Goal: Obtain resource: Download file/media

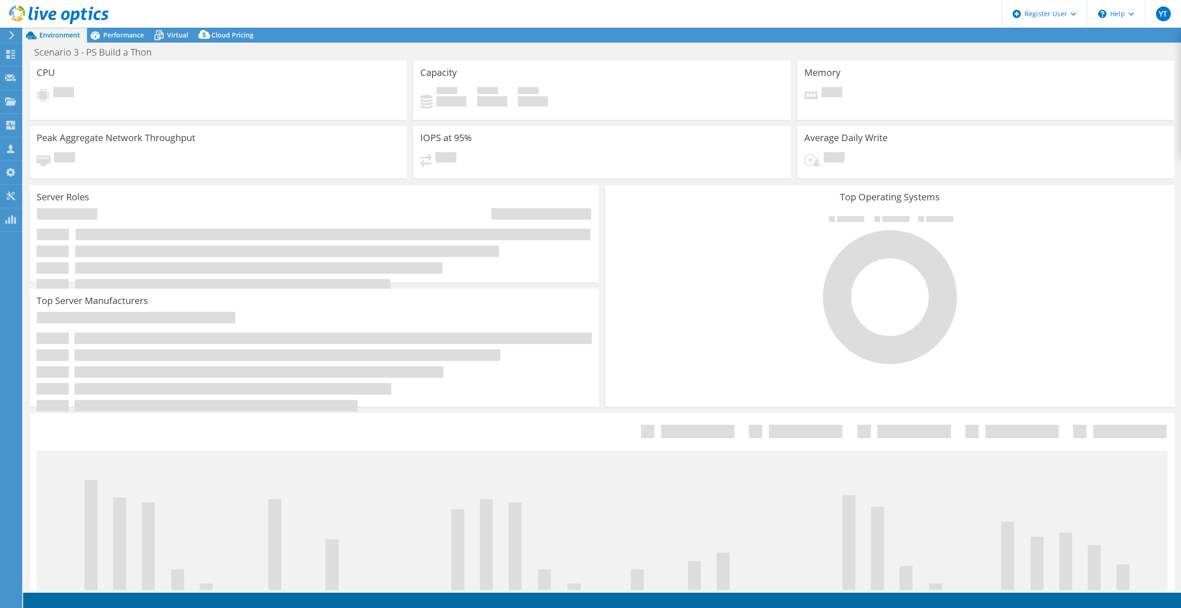
select select "USD"
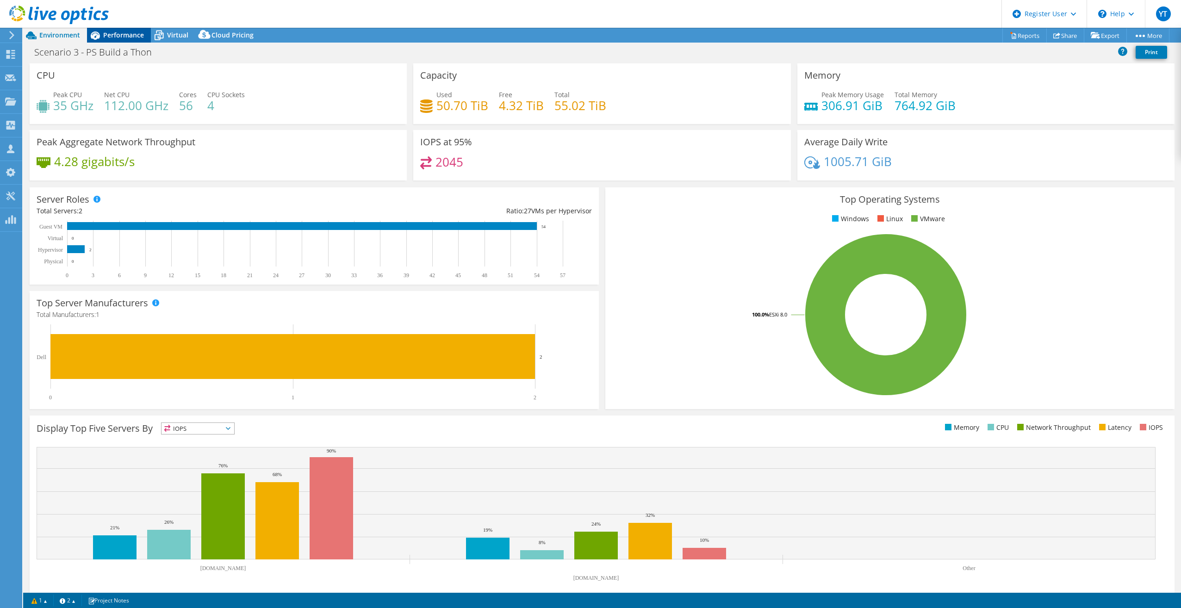
click at [112, 32] on span "Performance" at bounding box center [123, 35] width 41 height 9
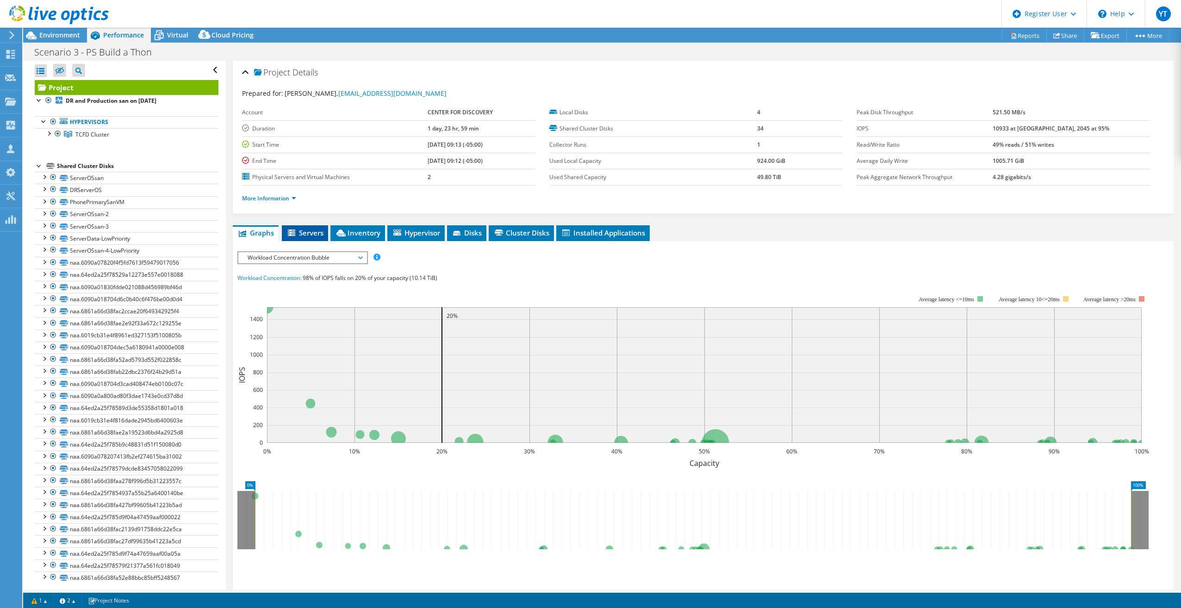
click at [307, 235] on span "Servers" at bounding box center [305, 232] width 37 height 9
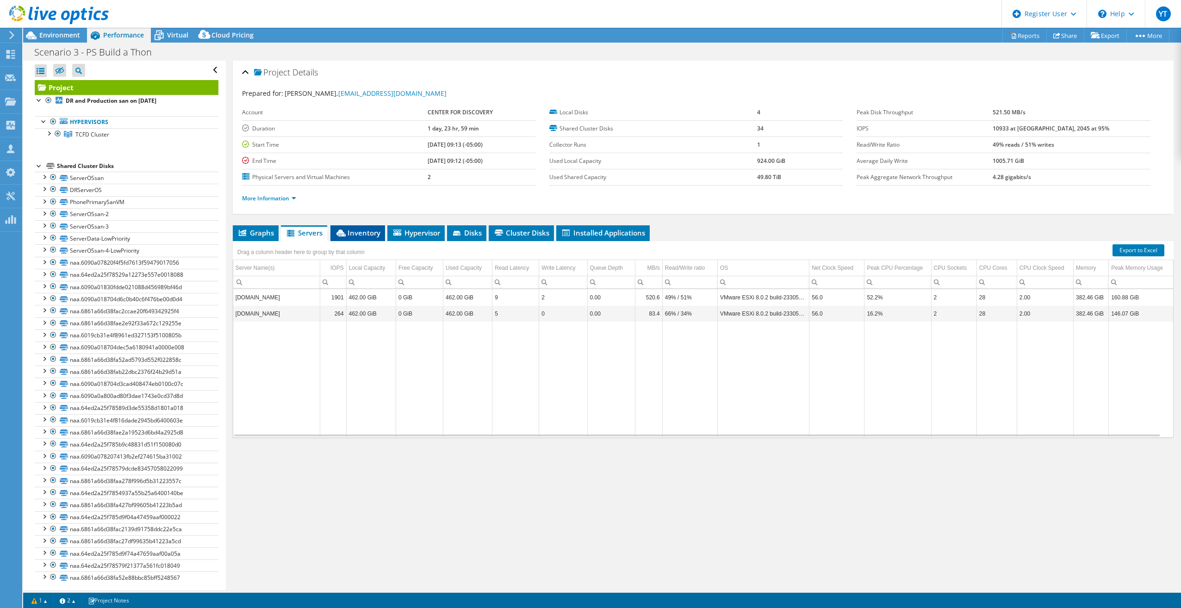
click at [354, 231] on span "Inventory" at bounding box center [357, 232] width 45 height 9
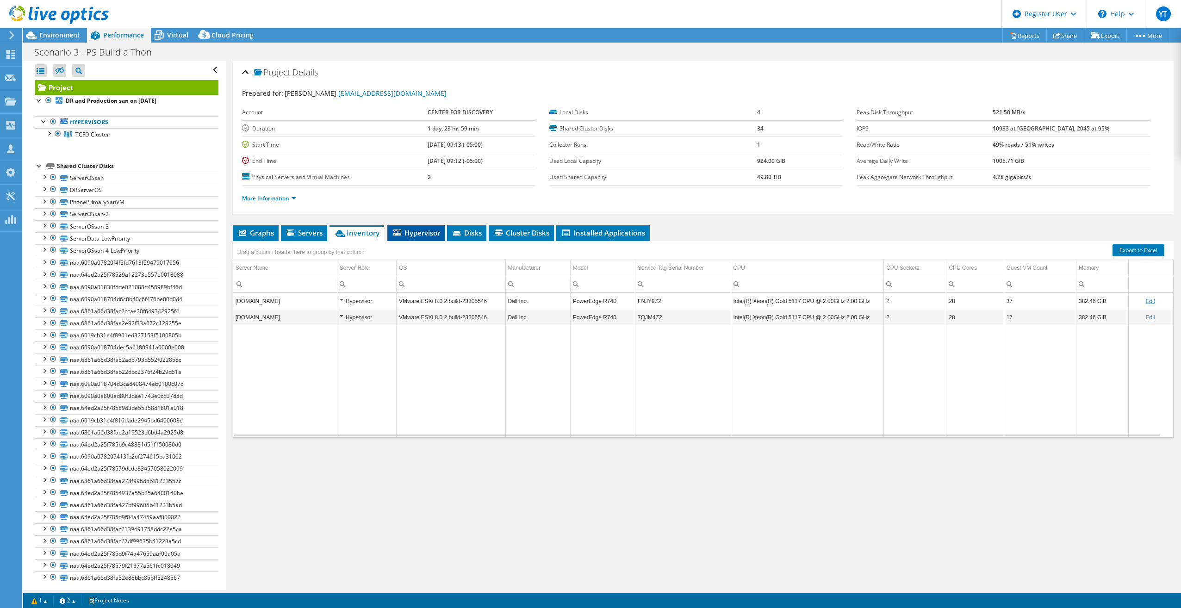
click at [421, 236] on span "Hypervisor" at bounding box center [416, 232] width 48 height 9
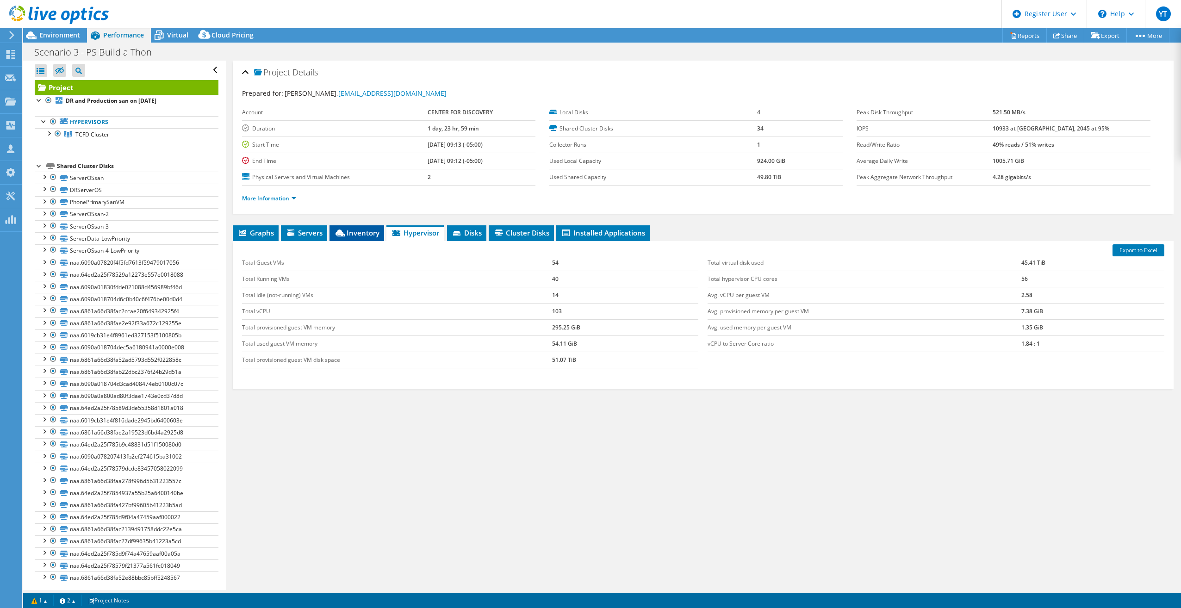
click at [366, 237] on li "Inventory" at bounding box center [357, 233] width 55 height 16
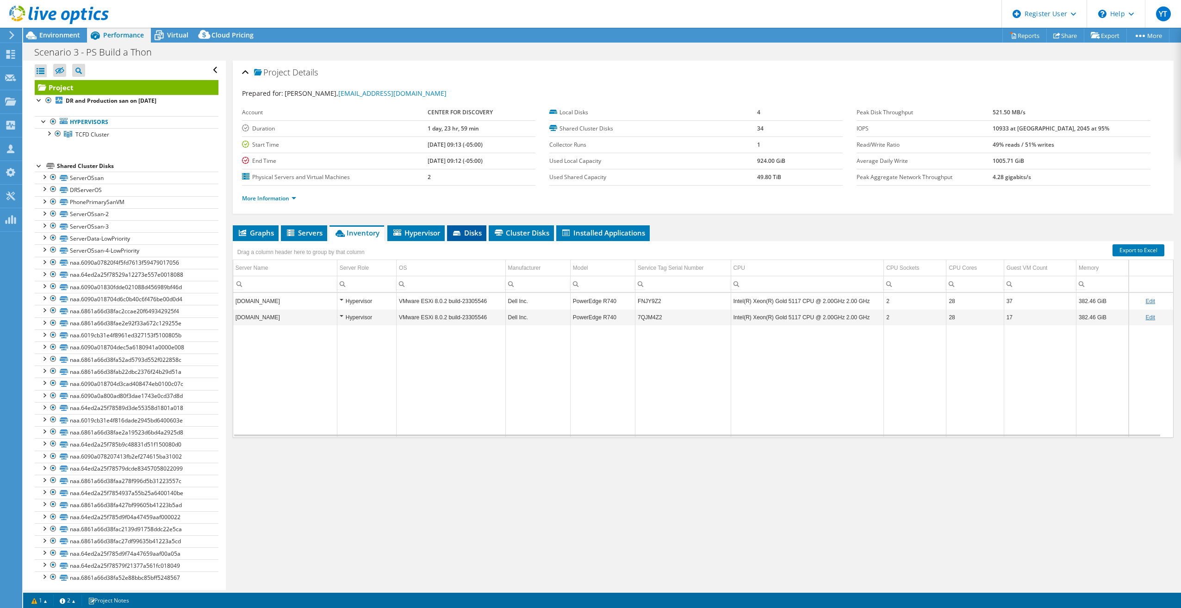
click at [464, 231] on span "Disks" at bounding box center [467, 232] width 30 height 9
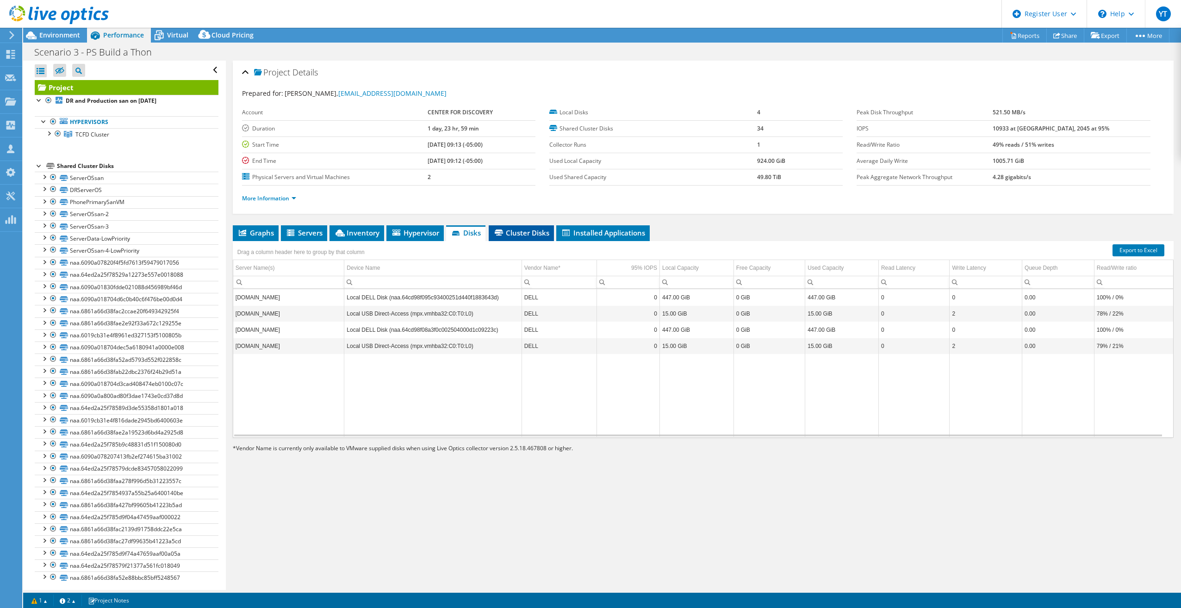
click at [529, 236] on span "Cluster Disks" at bounding box center [521, 232] width 56 height 9
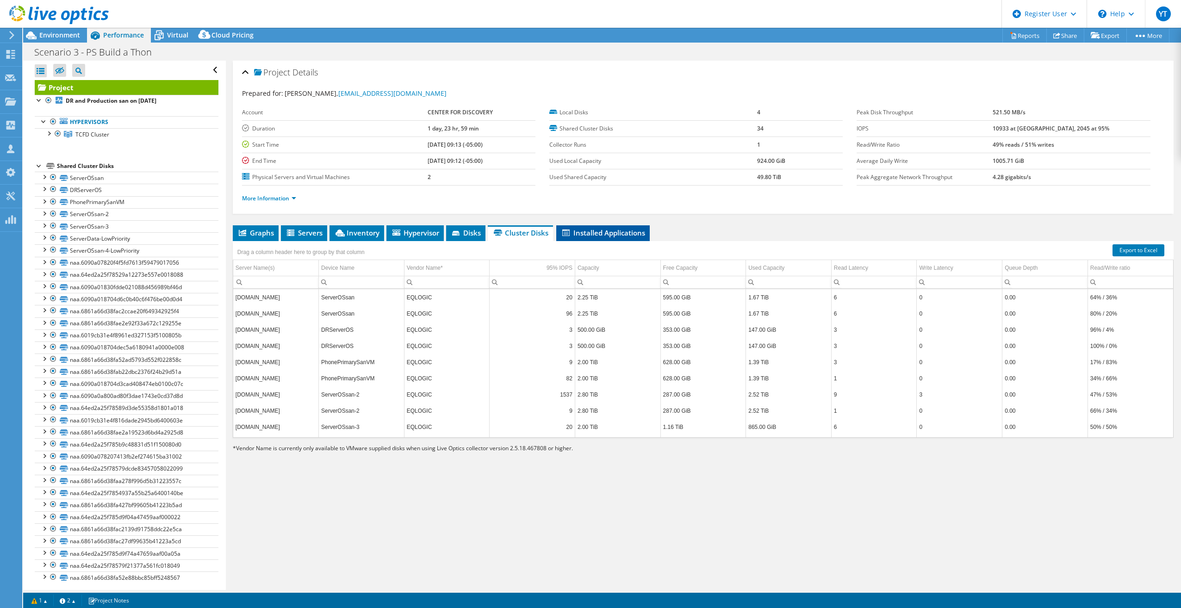
click at [627, 231] on span "Installed Applications" at bounding box center [603, 232] width 84 height 9
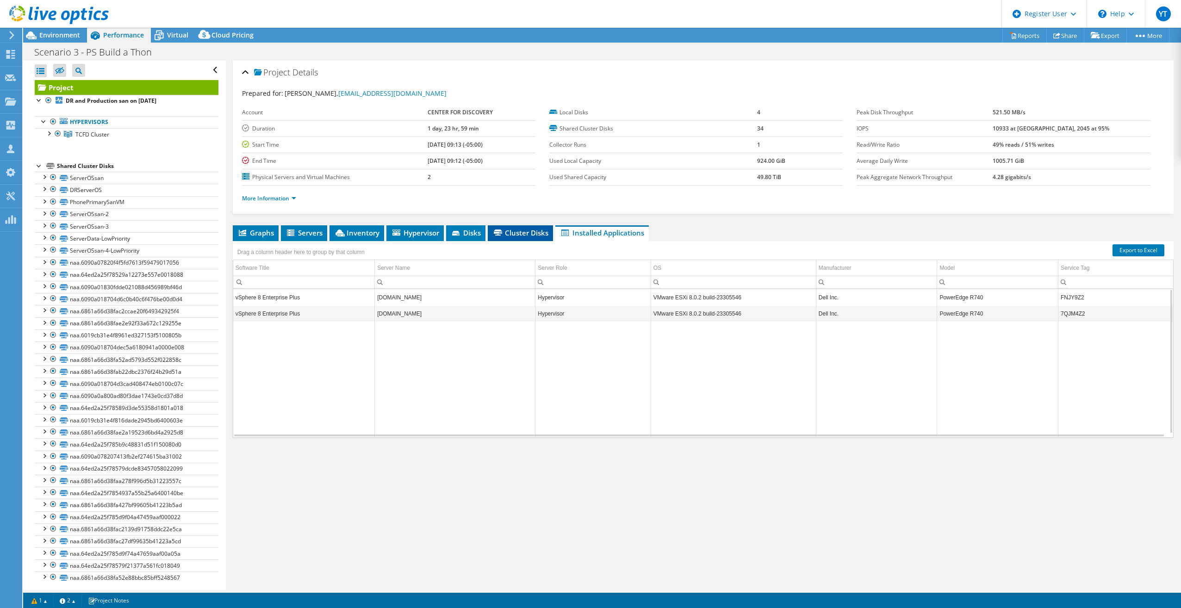
click at [519, 236] on span "Cluster Disks" at bounding box center [521, 232] width 56 height 9
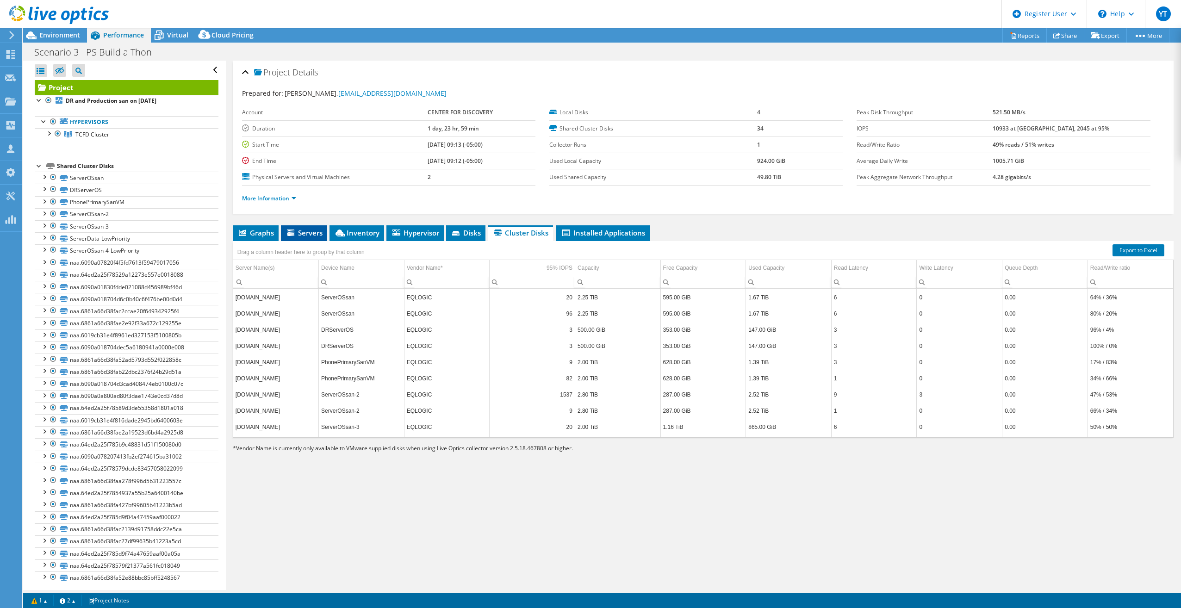
click at [299, 232] on span "Servers" at bounding box center [304, 232] width 37 height 9
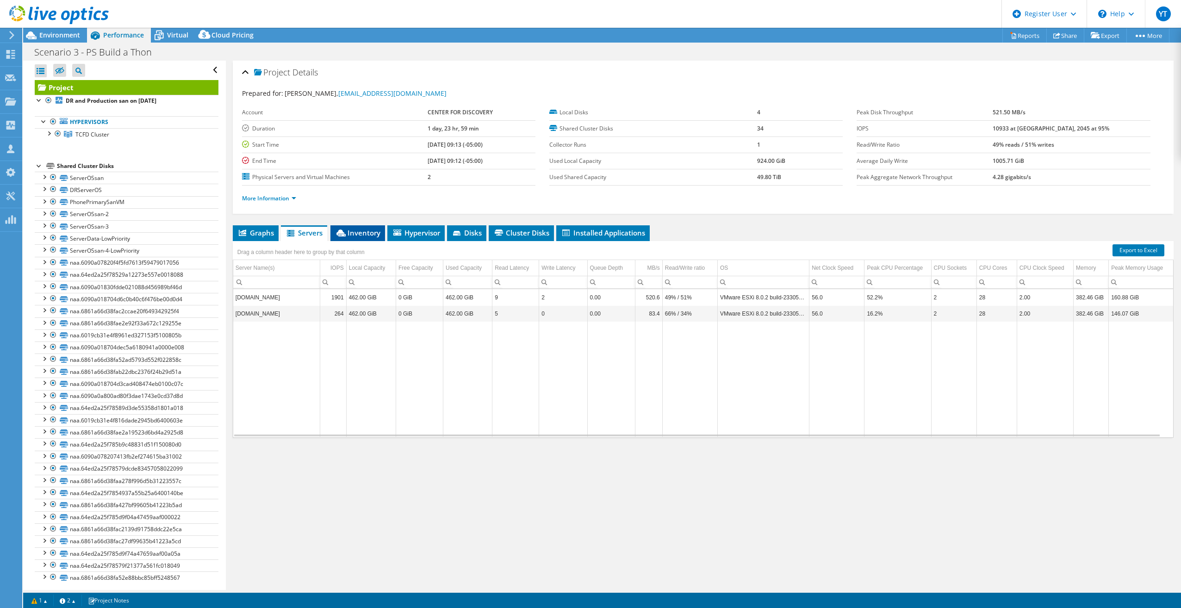
click at [366, 235] on span "Inventory" at bounding box center [357, 232] width 45 height 9
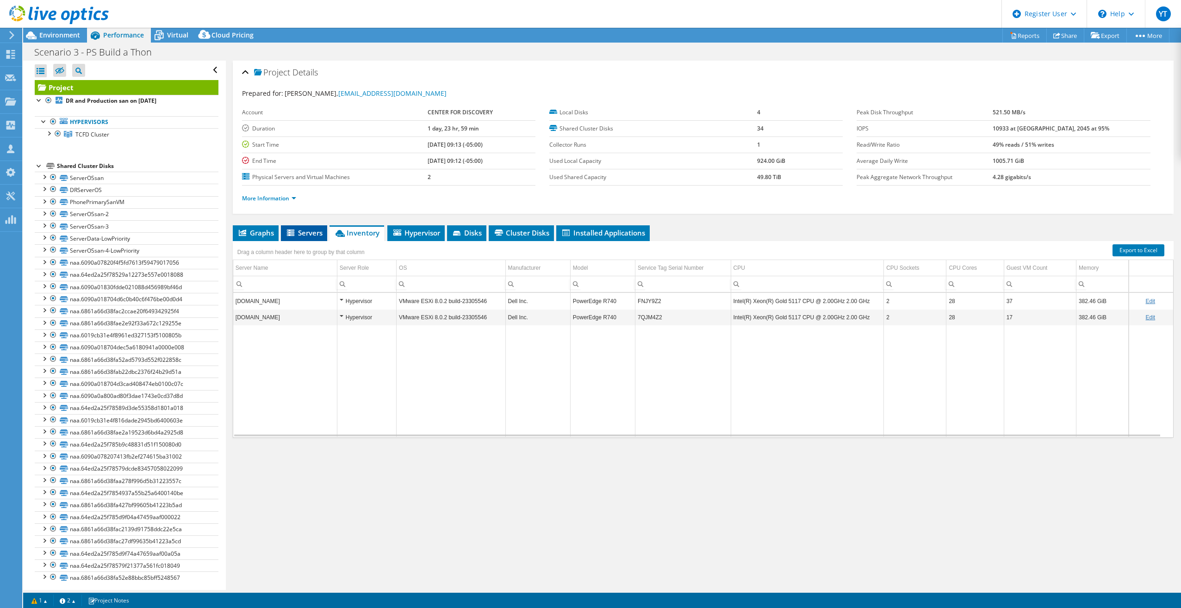
click at [297, 236] on span "Servers" at bounding box center [304, 232] width 37 height 9
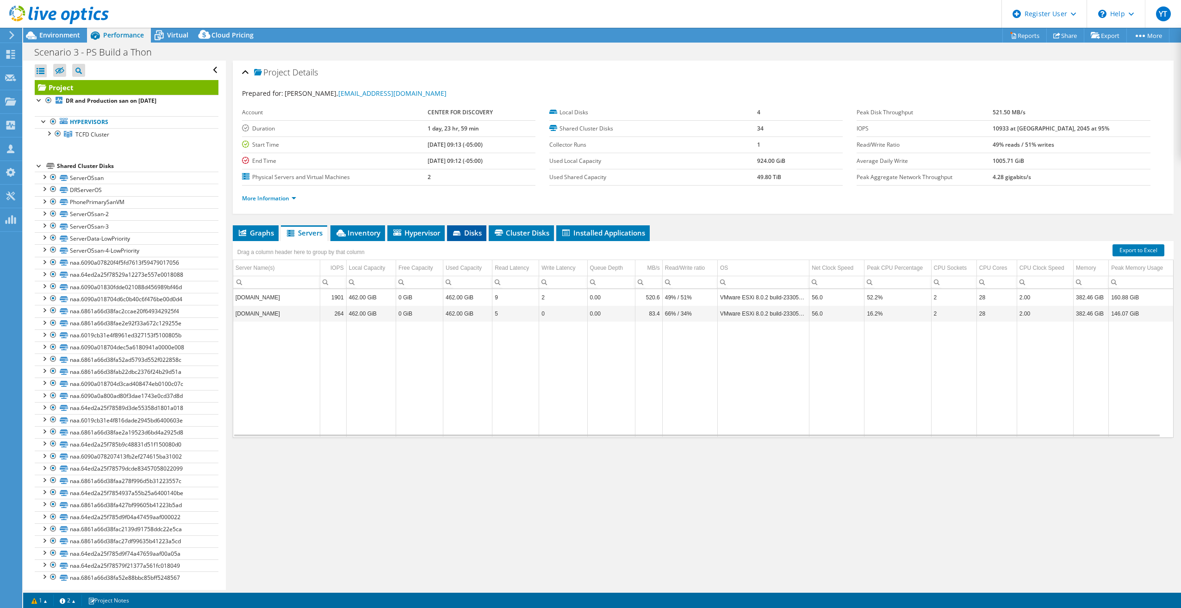
click at [474, 232] on span "Disks" at bounding box center [467, 232] width 30 height 9
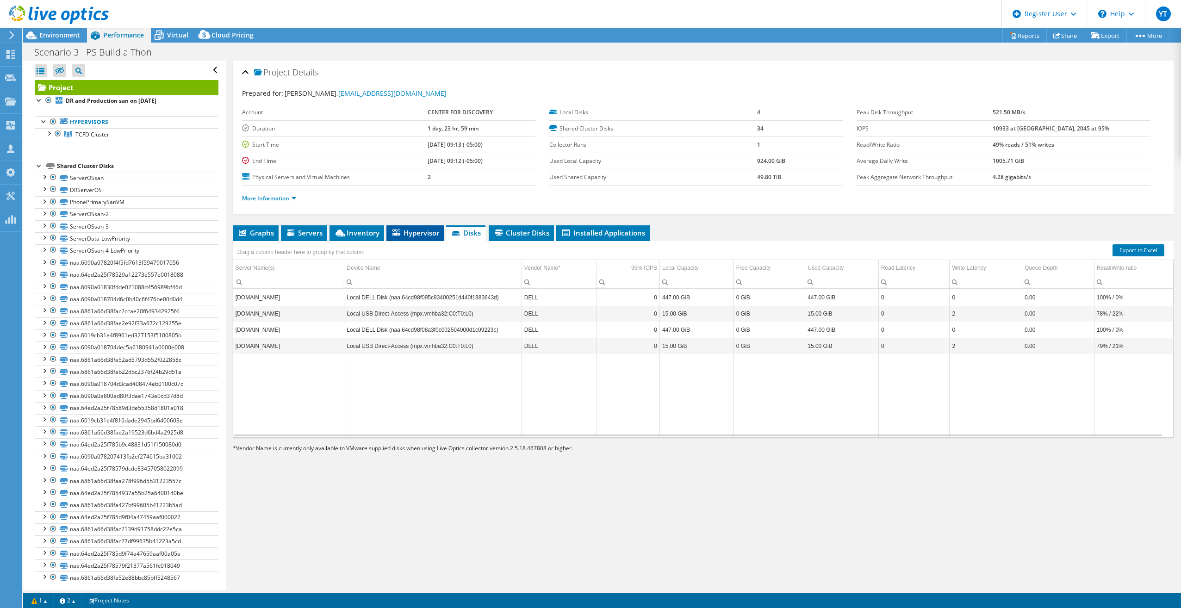
click at [418, 238] on li "Hypervisor" at bounding box center [415, 233] width 57 height 16
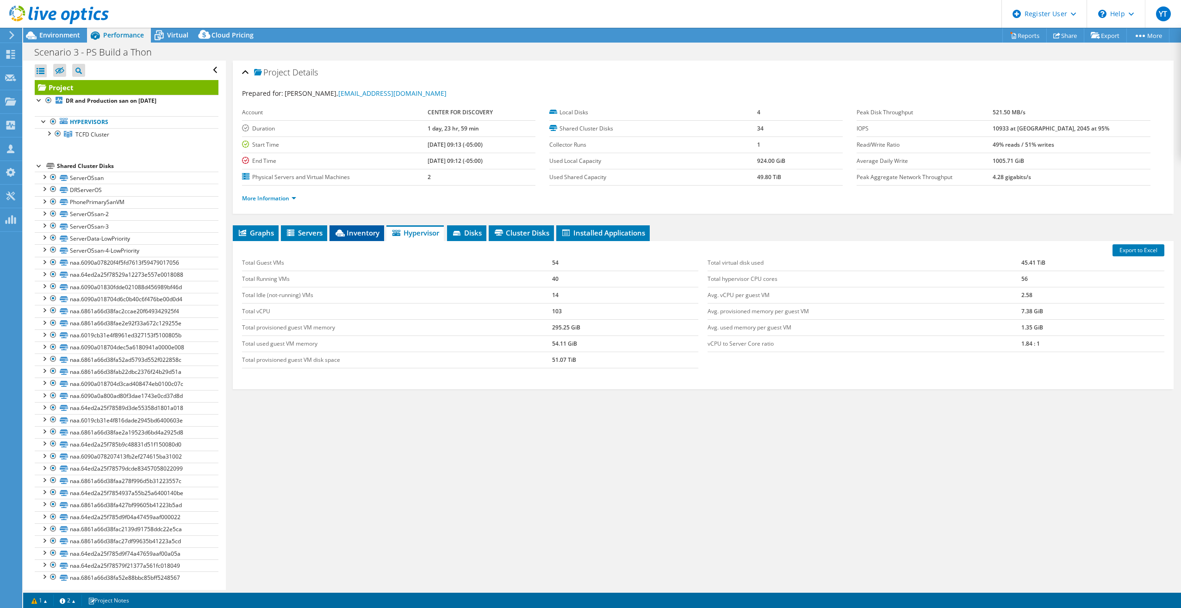
click at [350, 235] on span "Inventory" at bounding box center [356, 232] width 45 height 9
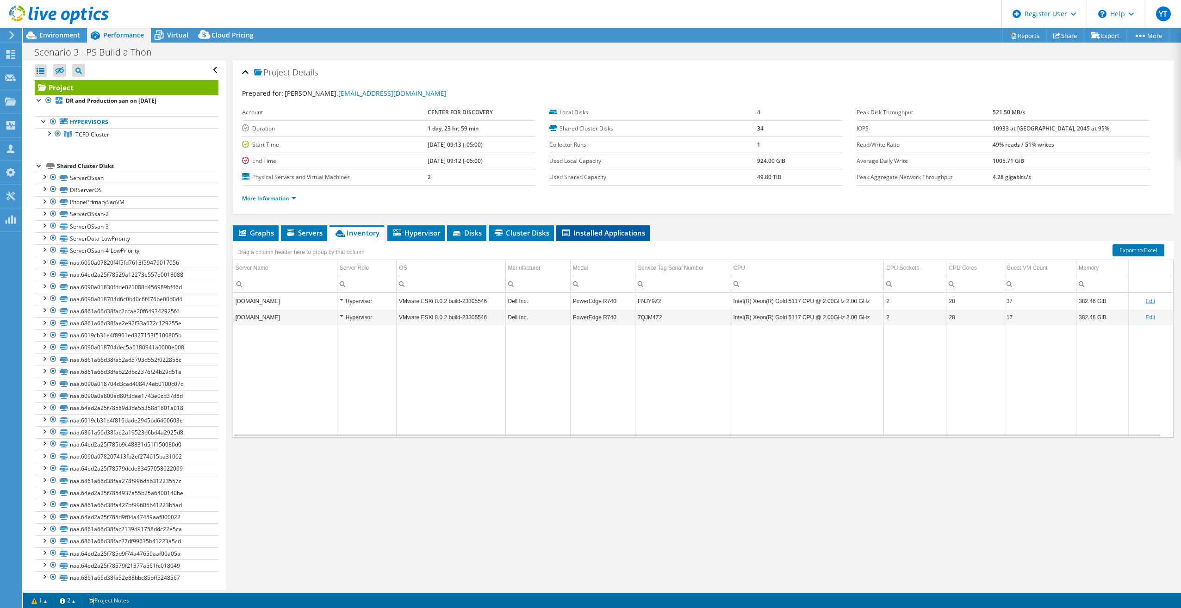
click at [603, 234] on span "Installed Applications" at bounding box center [603, 232] width 84 height 9
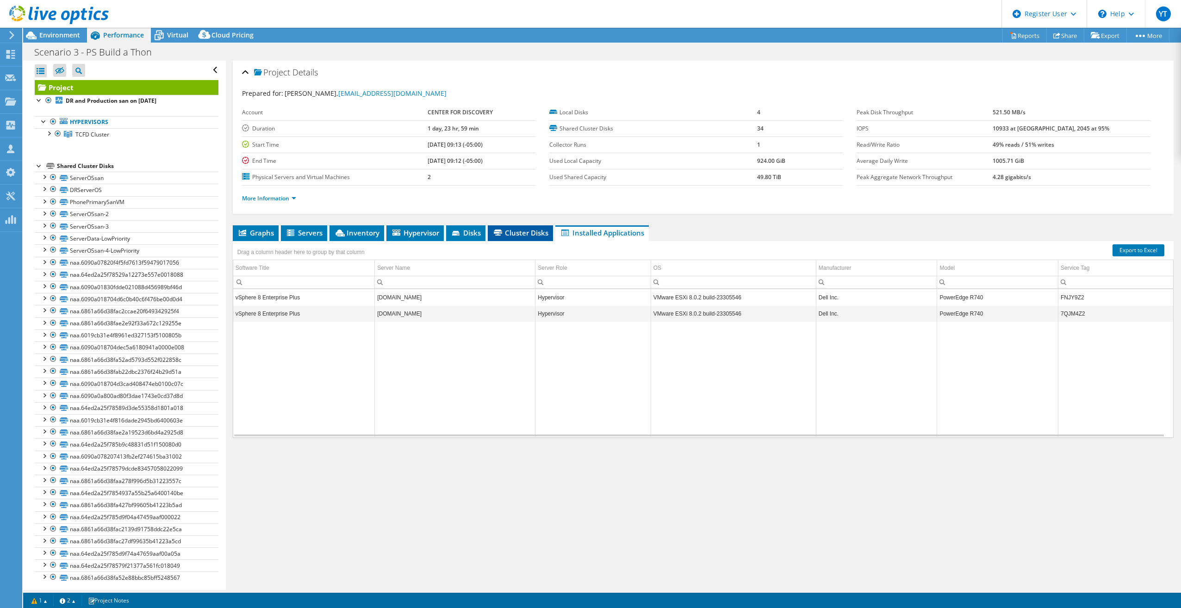
click at [504, 231] on span "Cluster Disks" at bounding box center [521, 232] width 56 height 9
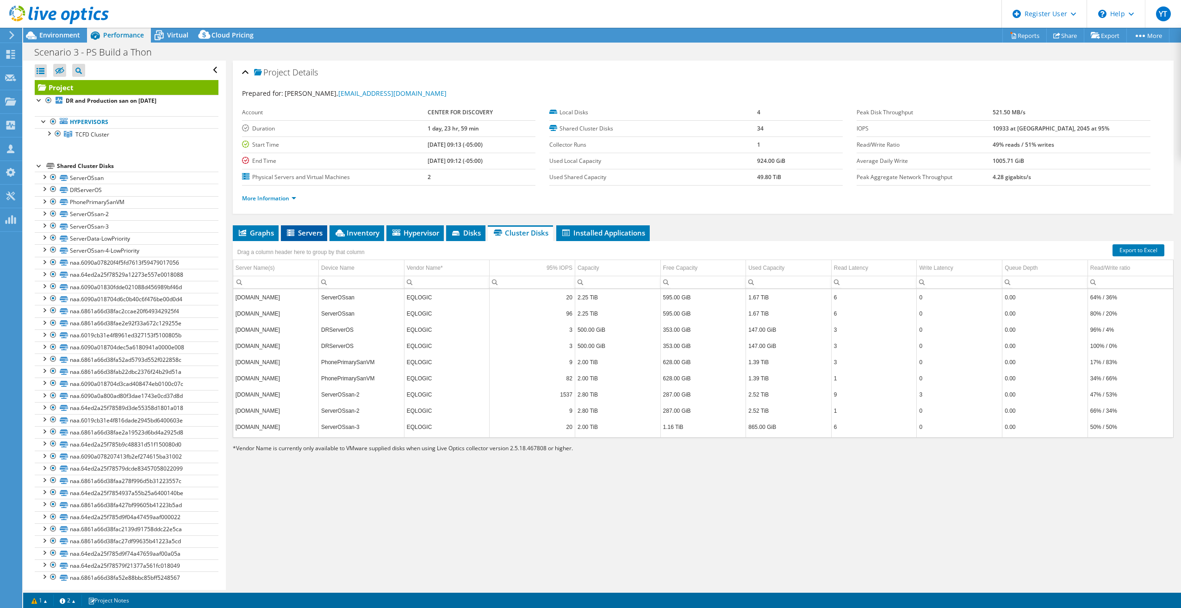
click at [297, 235] on span "Servers" at bounding box center [304, 232] width 37 height 9
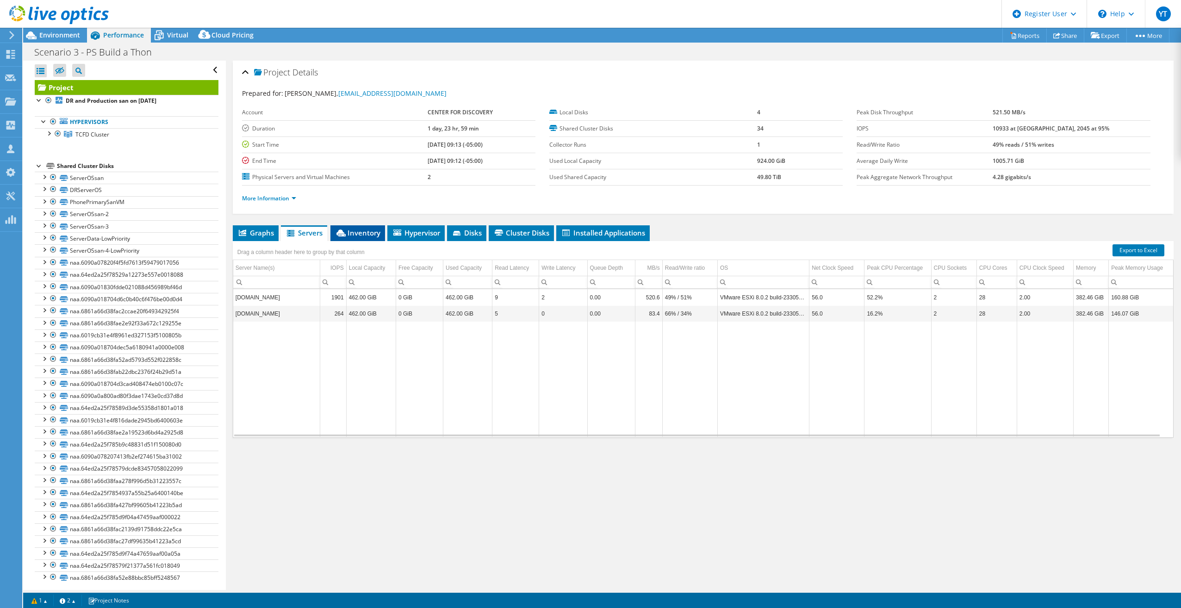
click at [357, 231] on span "Inventory" at bounding box center [357, 232] width 45 height 9
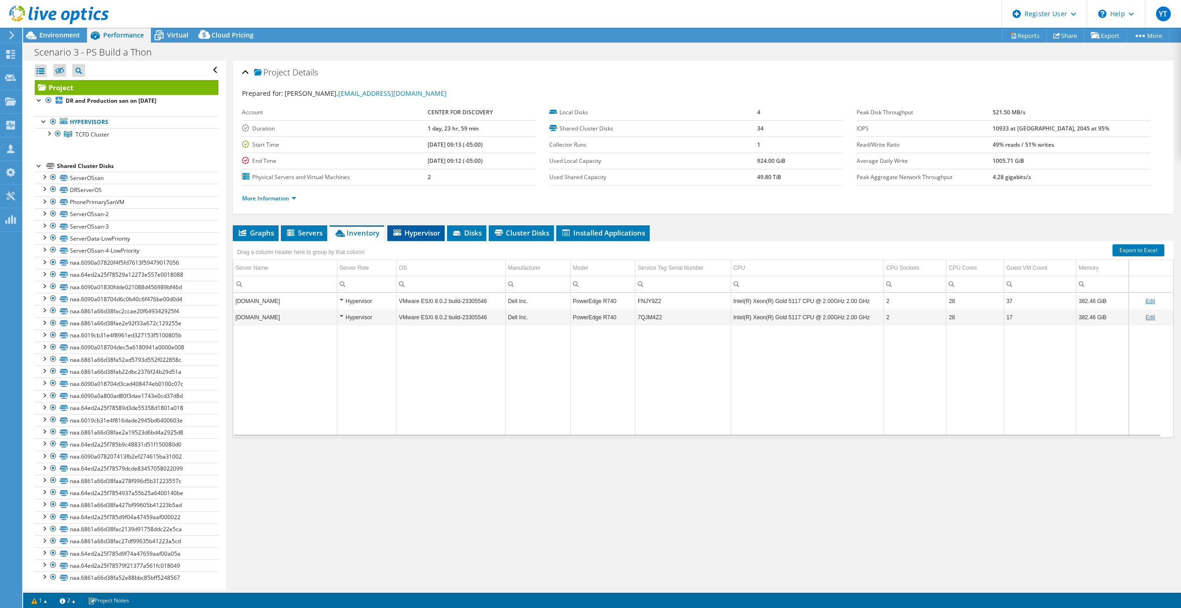
click at [415, 233] on span "Hypervisor" at bounding box center [416, 232] width 48 height 9
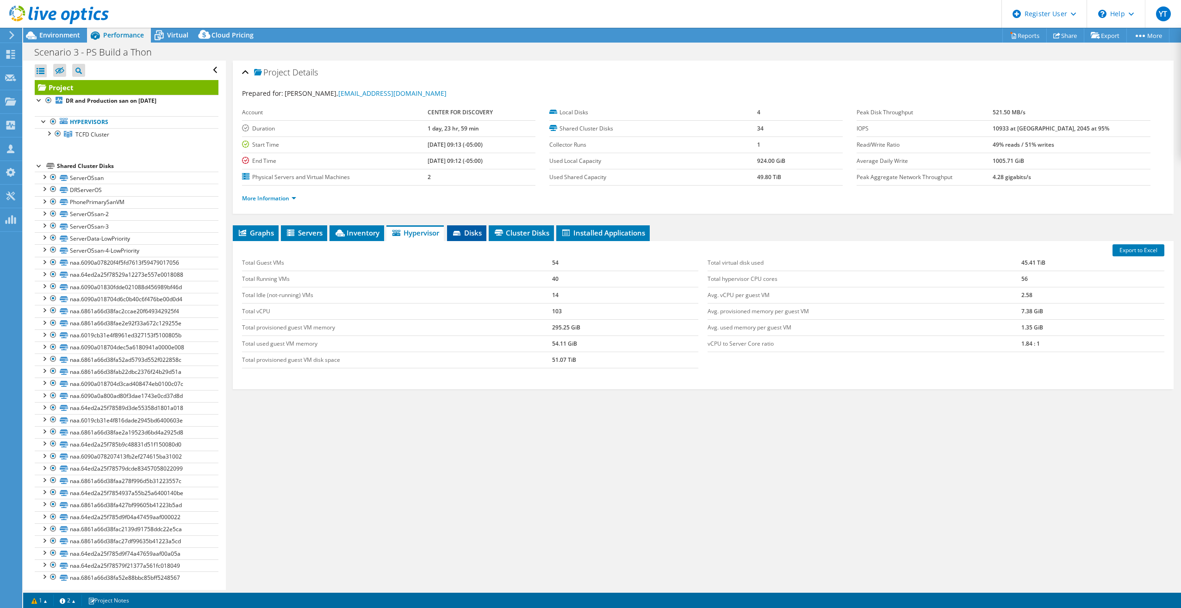
click at [467, 234] on span "Disks" at bounding box center [467, 232] width 30 height 9
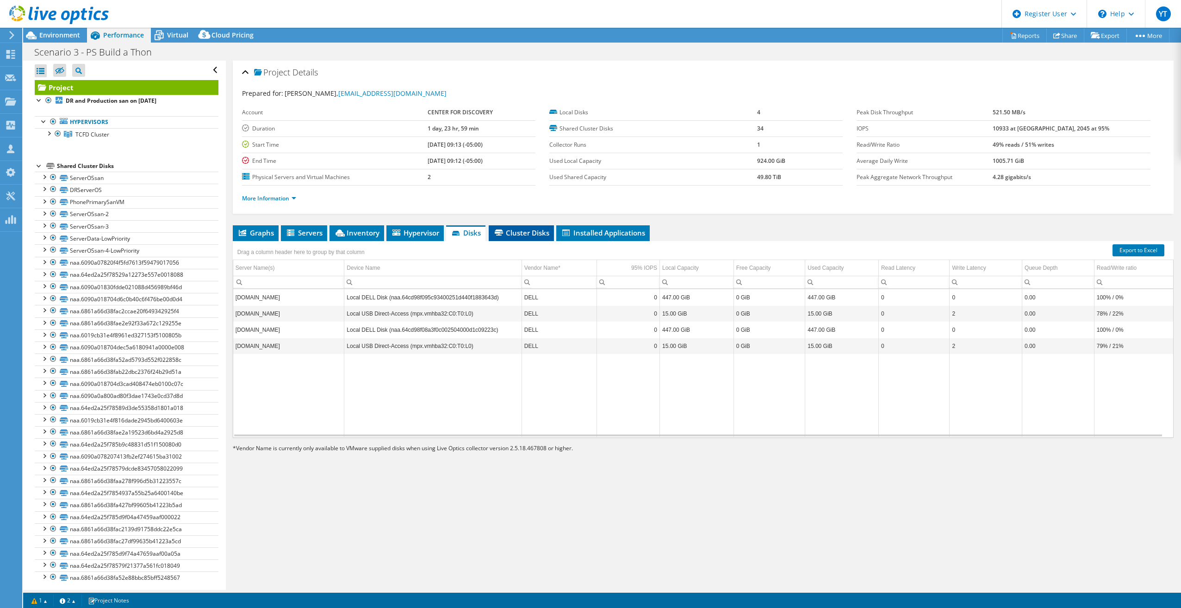
click at [513, 231] on span "Cluster Disks" at bounding box center [521, 232] width 56 height 9
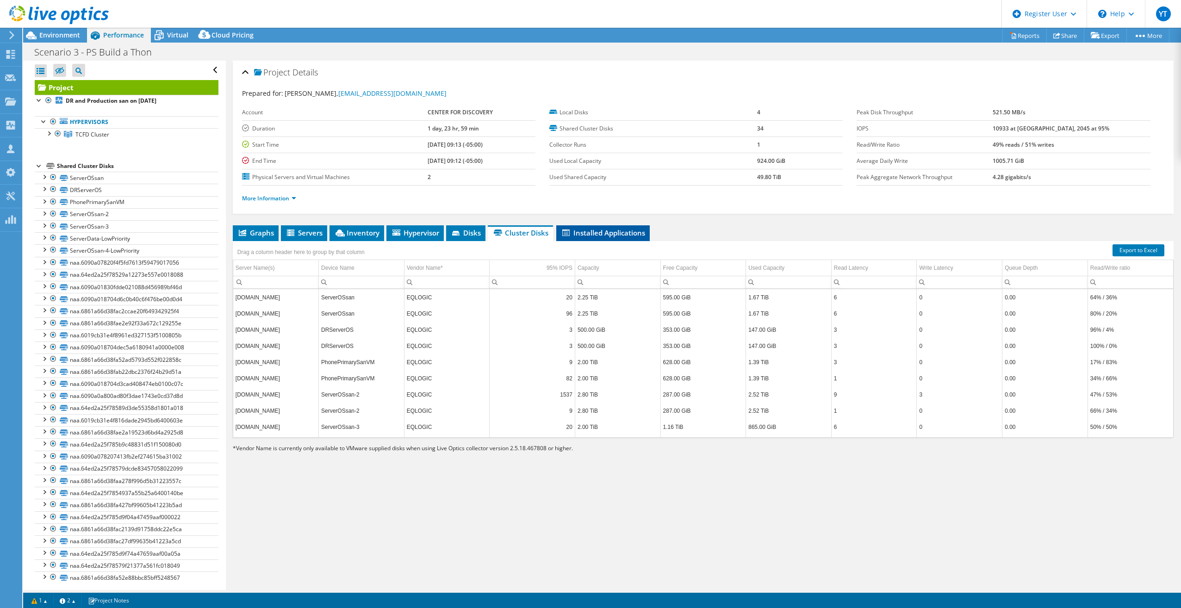
click at [599, 238] on li "Installed Applications" at bounding box center [603, 233] width 94 height 16
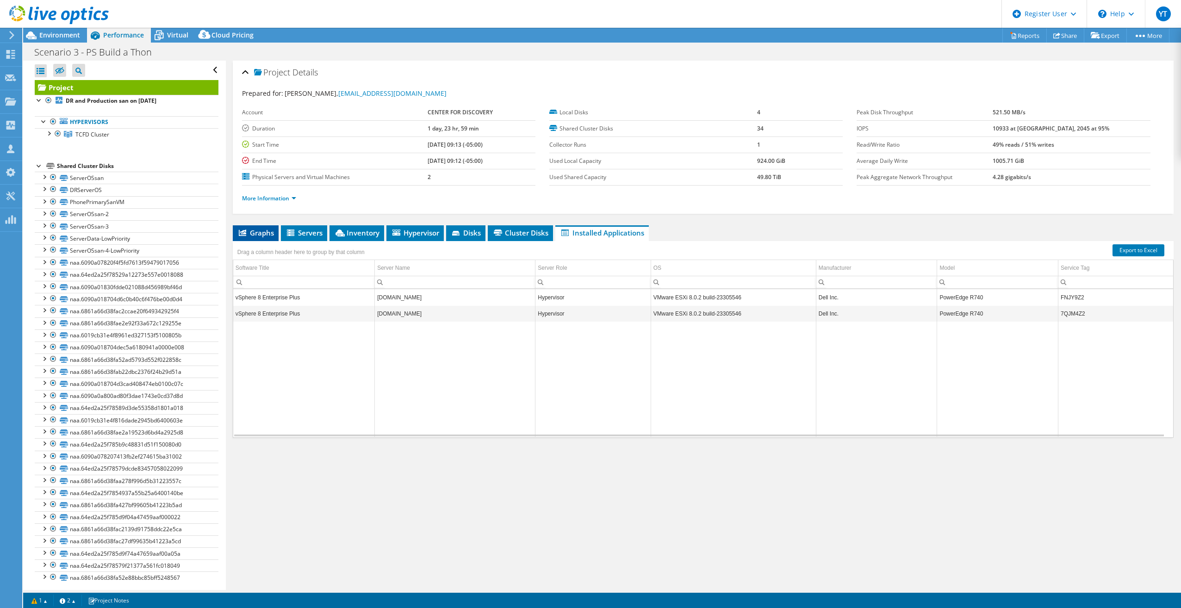
click at [251, 234] on span "Graphs" at bounding box center [255, 232] width 37 height 9
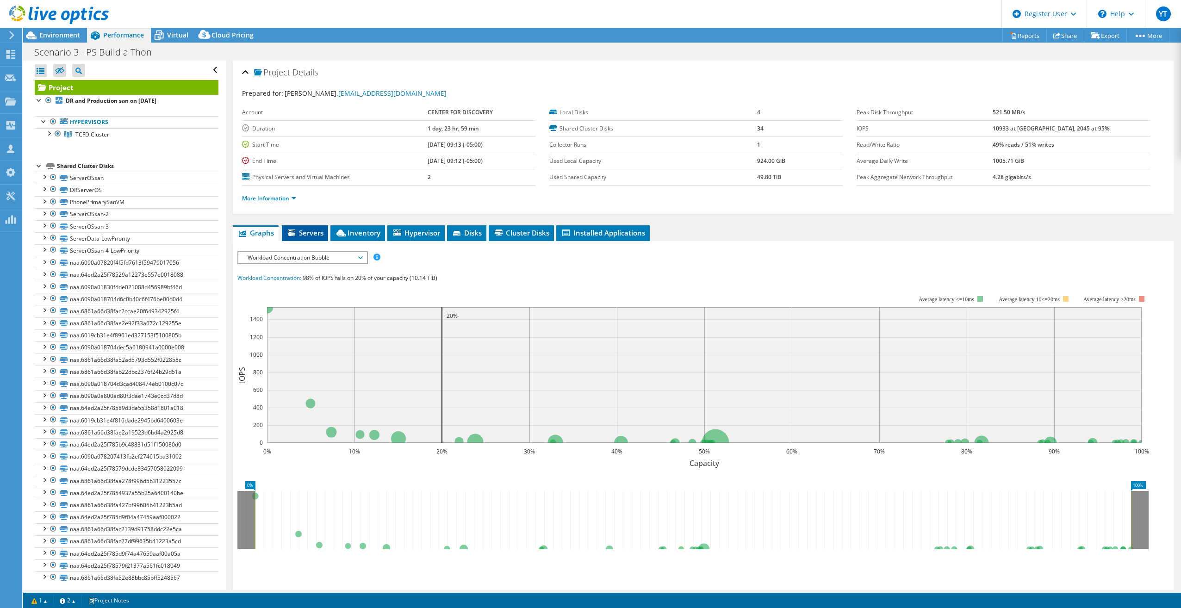
click at [311, 235] on span "Servers" at bounding box center [305, 232] width 37 height 9
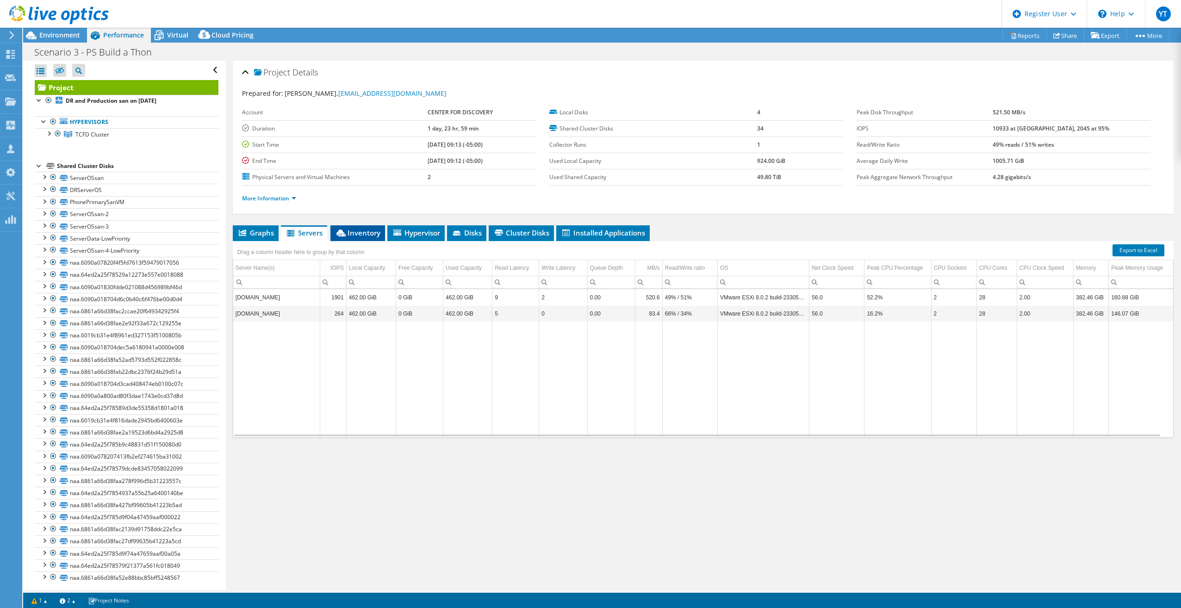
click at [377, 230] on span "Inventory" at bounding box center [357, 232] width 45 height 9
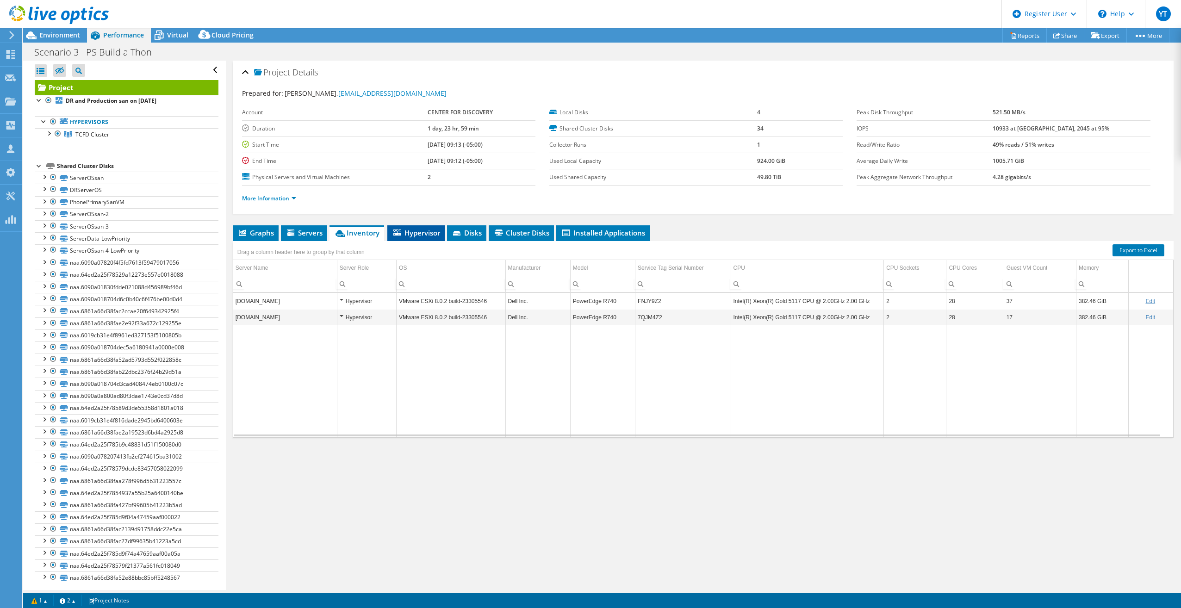
click at [425, 234] on span "Hypervisor" at bounding box center [416, 232] width 48 height 9
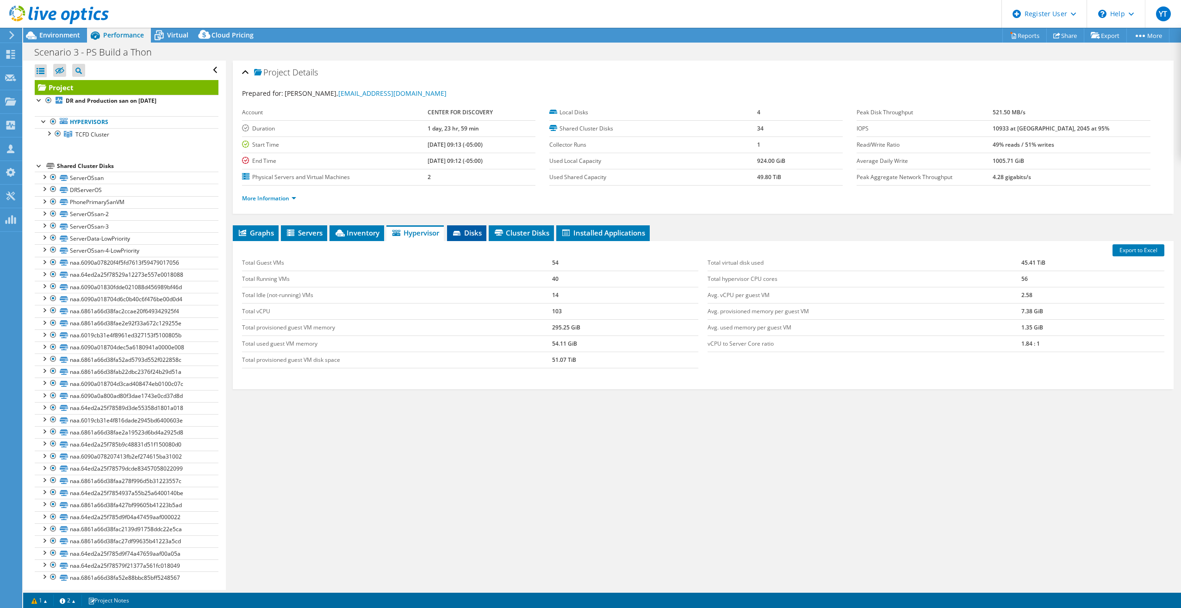
click at [473, 232] on span "Disks" at bounding box center [467, 232] width 30 height 9
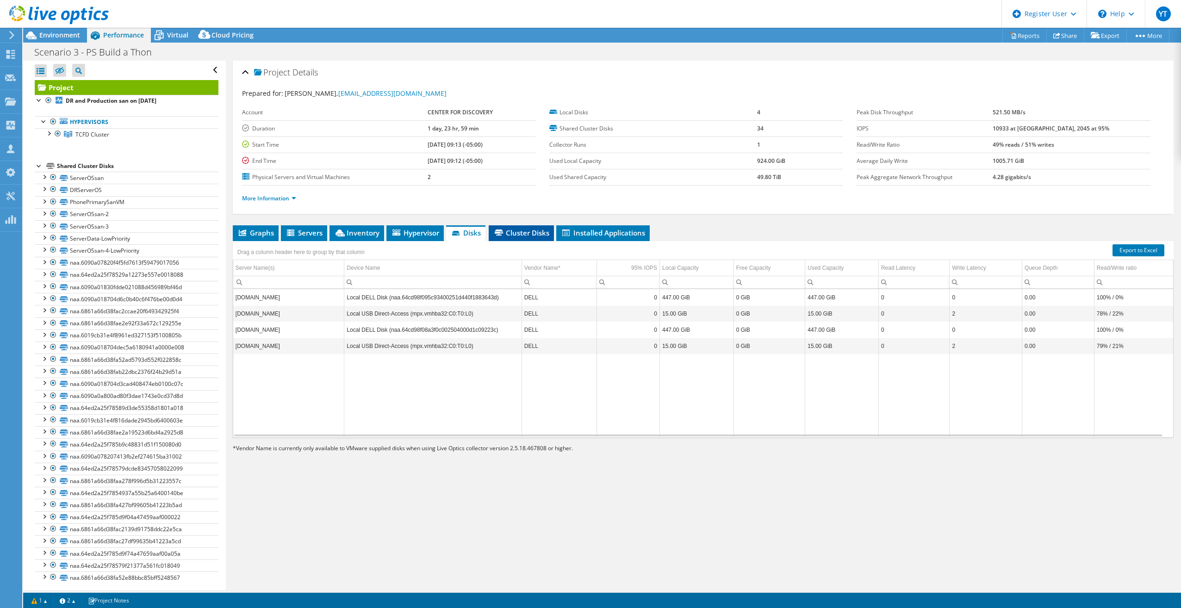
click at [521, 232] on span "Cluster Disks" at bounding box center [521, 232] width 56 height 9
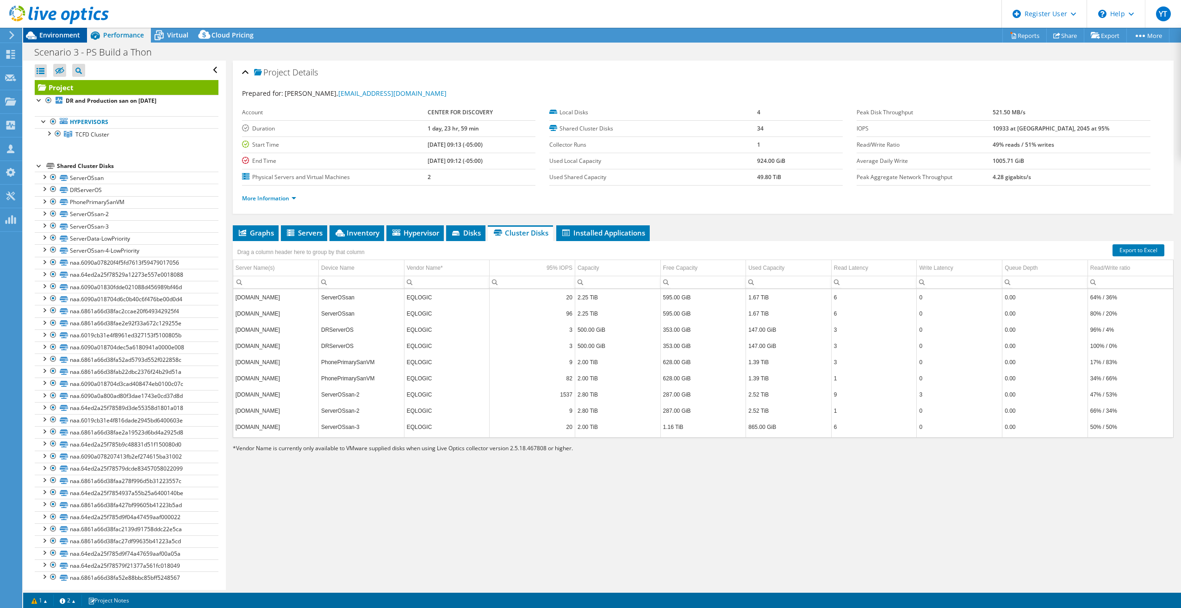
click at [65, 37] on span "Environment" at bounding box center [59, 35] width 41 height 9
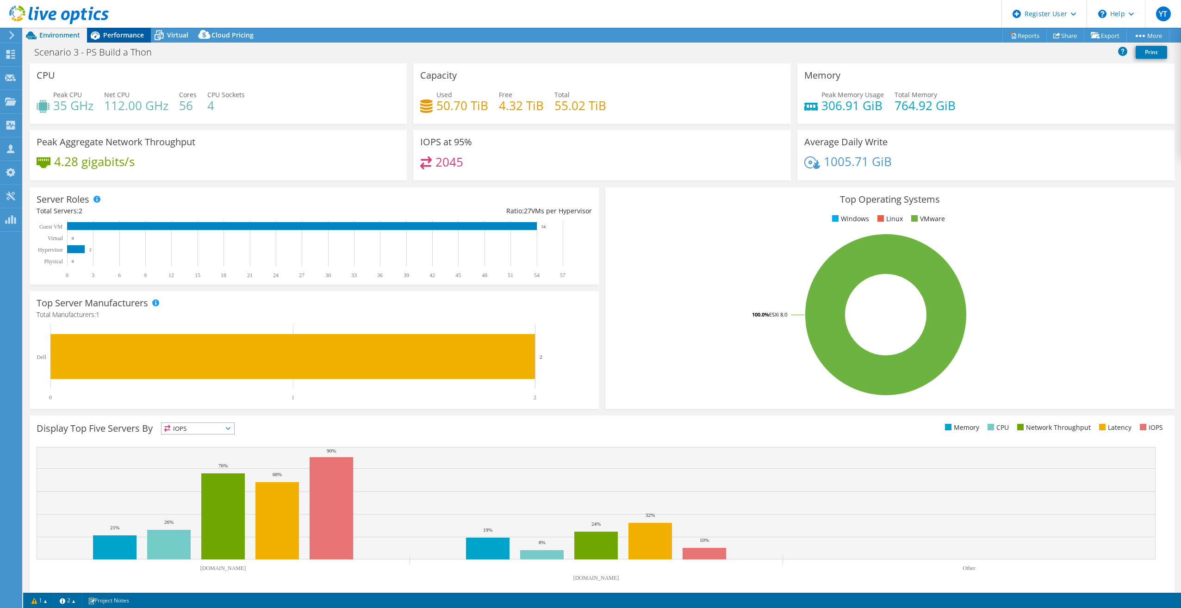
click at [124, 33] on span "Performance" at bounding box center [123, 35] width 41 height 9
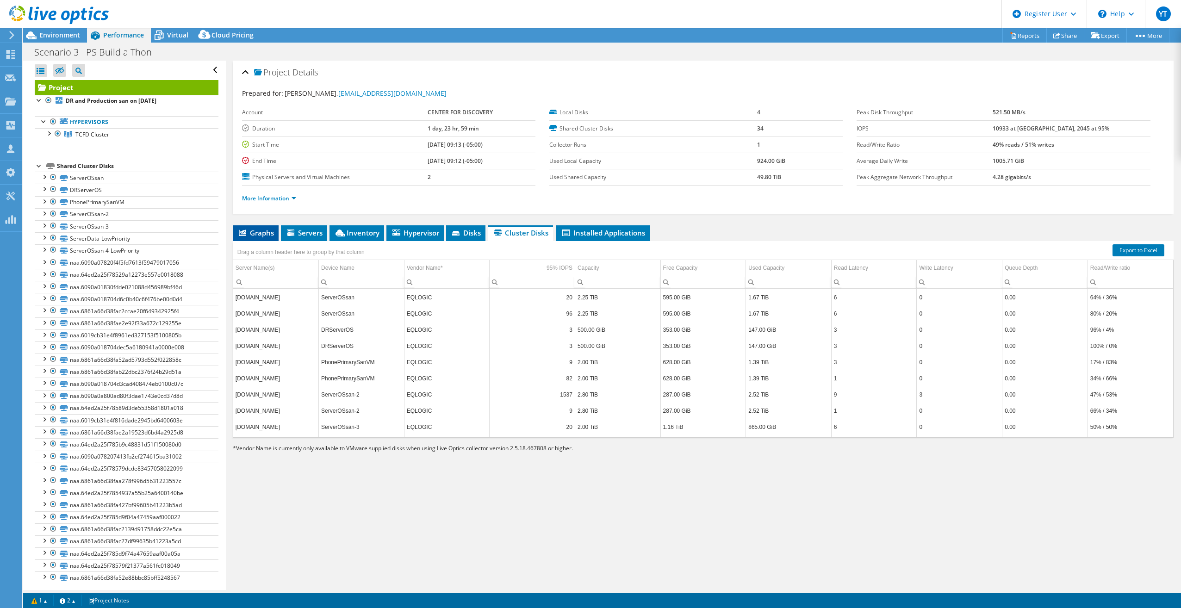
click at [244, 230] on icon at bounding box center [242, 233] width 7 height 6
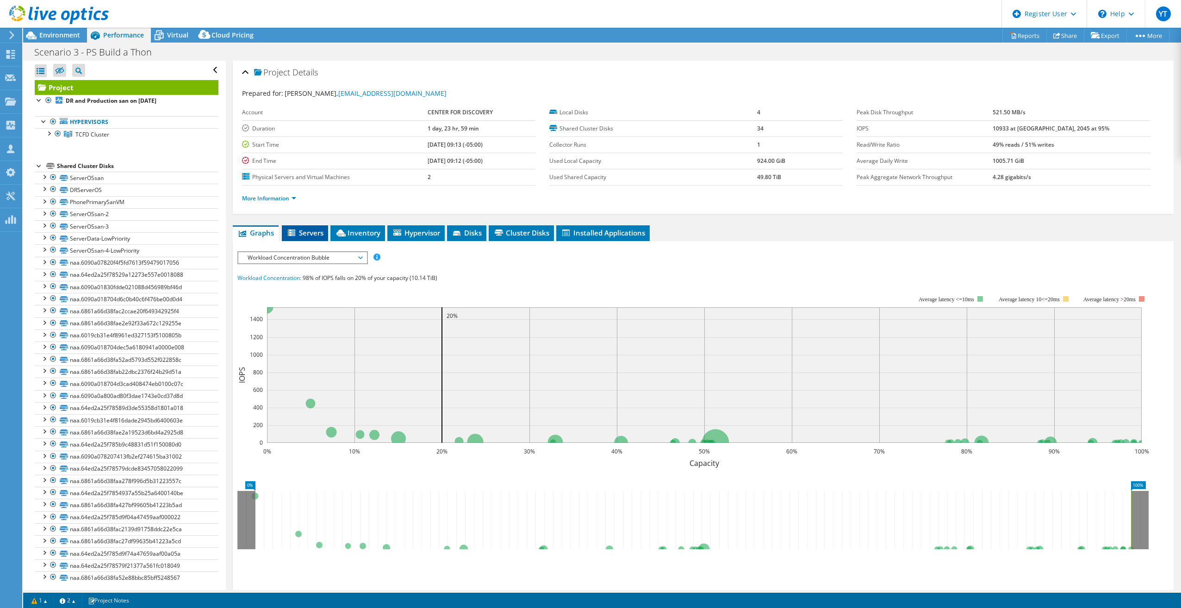
click at [305, 231] on span "Servers" at bounding box center [305, 232] width 37 height 9
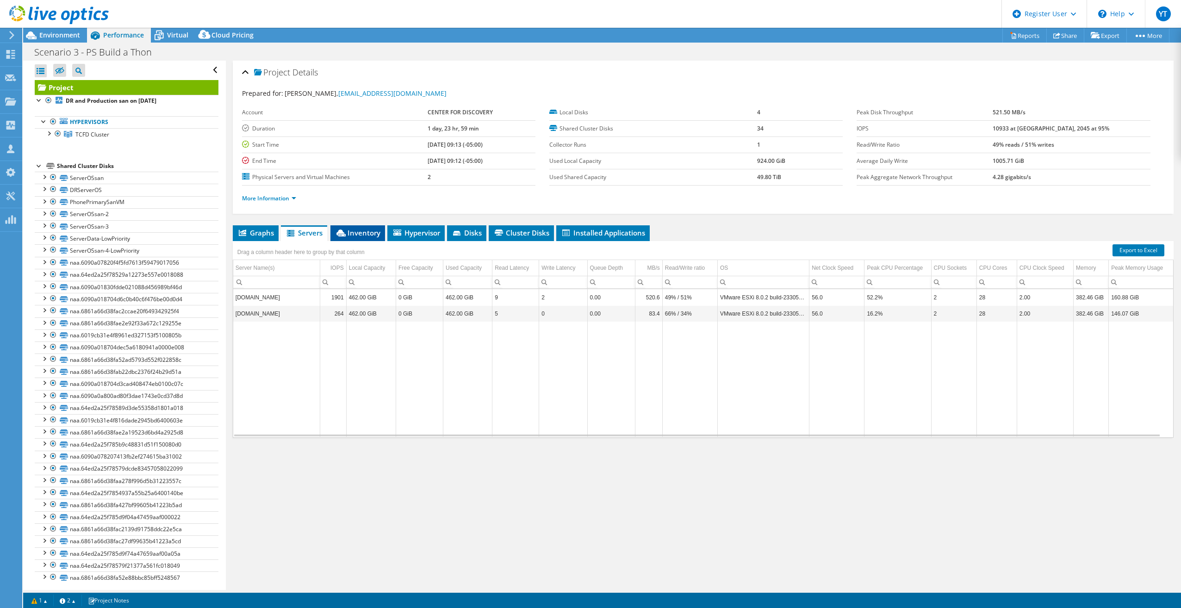
click at [350, 231] on span "Inventory" at bounding box center [357, 232] width 45 height 9
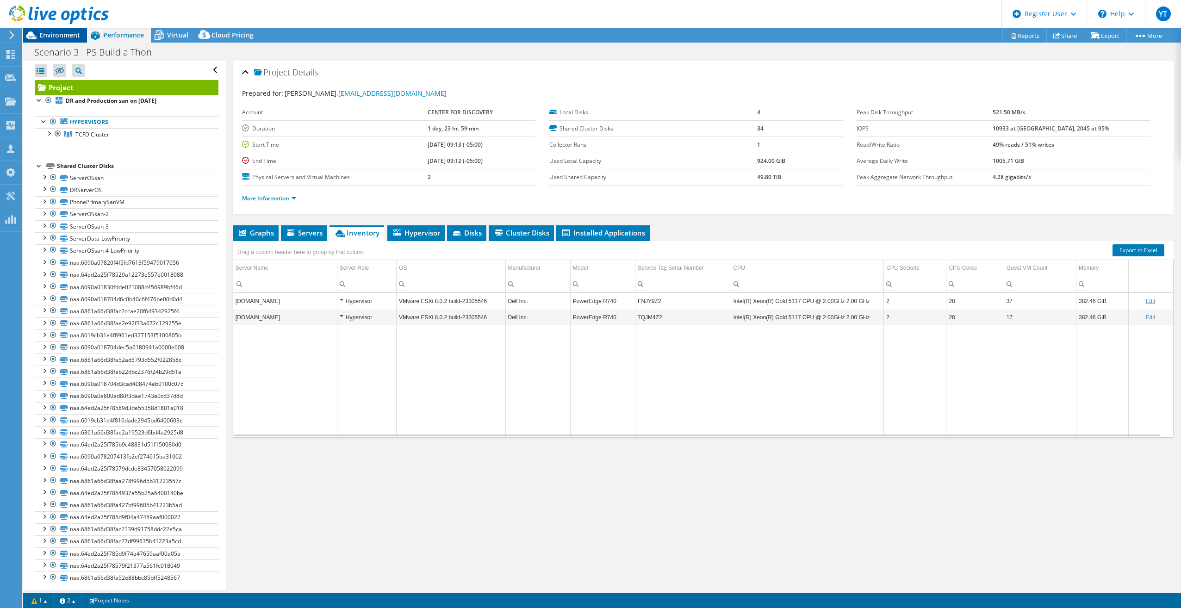
click at [60, 34] on span "Environment" at bounding box center [59, 35] width 41 height 9
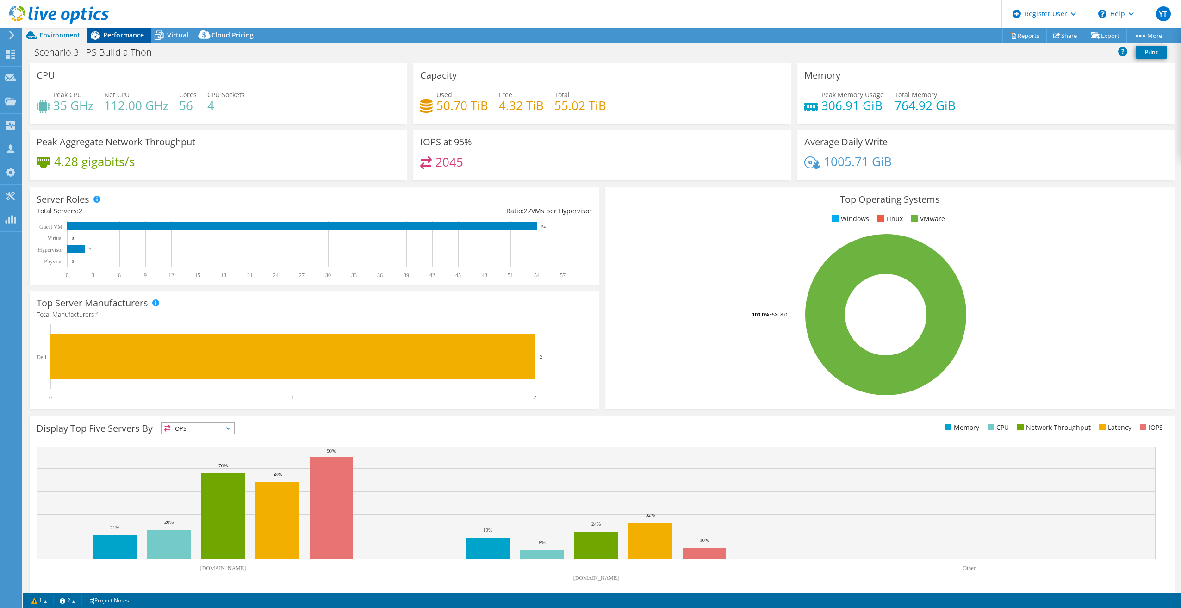
click at [113, 33] on span "Performance" at bounding box center [123, 35] width 41 height 9
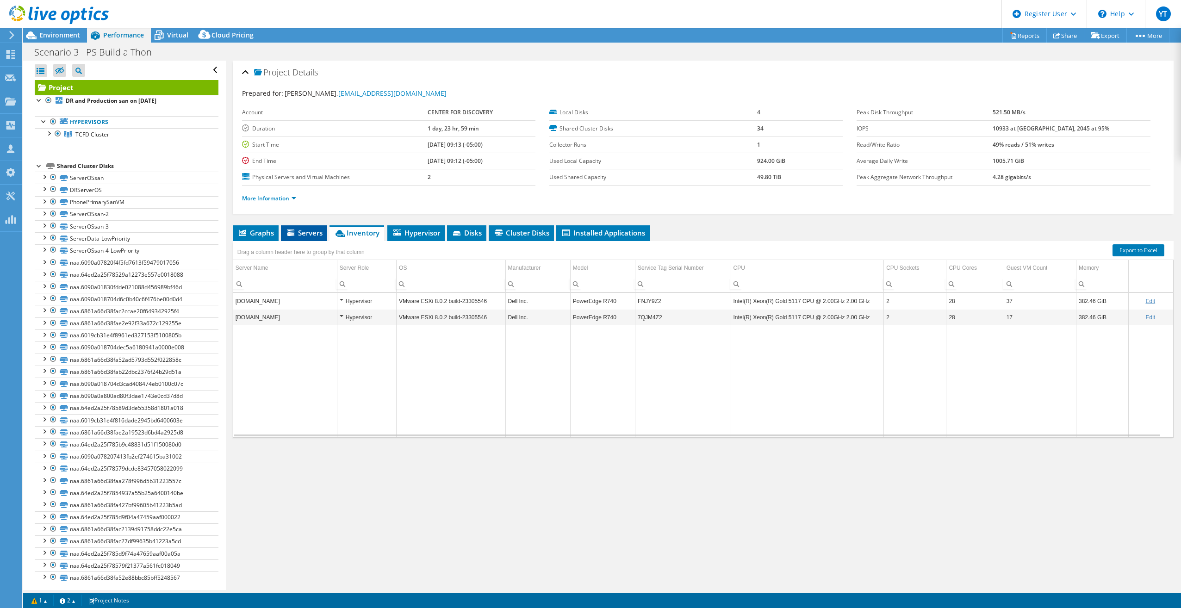
click at [301, 235] on span "Servers" at bounding box center [304, 232] width 37 height 9
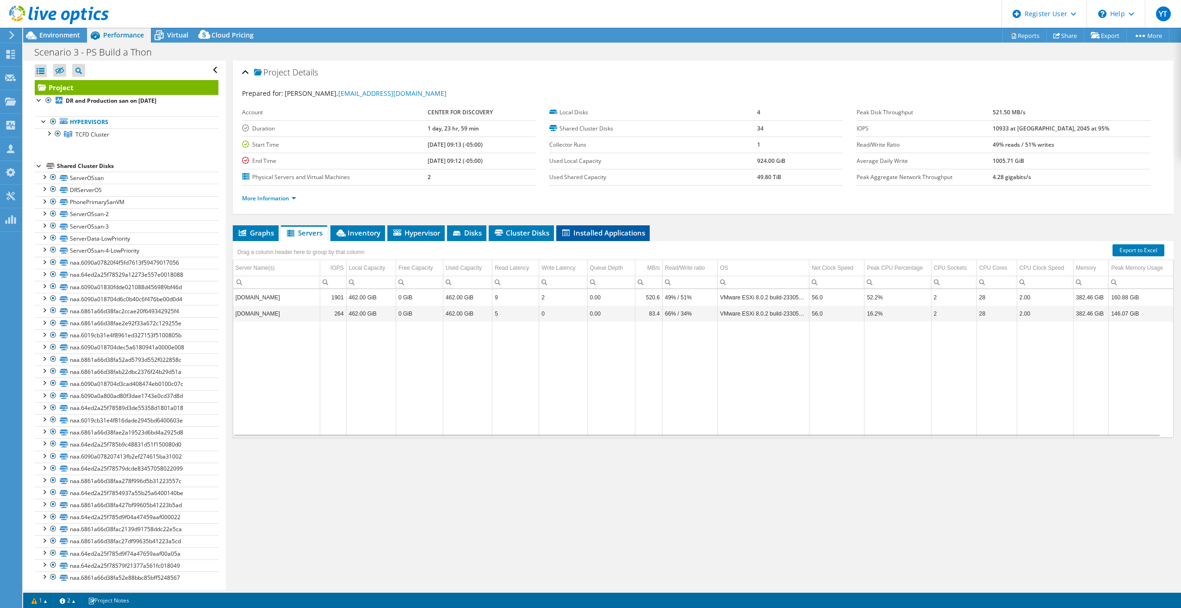
click at [635, 235] on span "Installed Applications" at bounding box center [603, 232] width 84 height 9
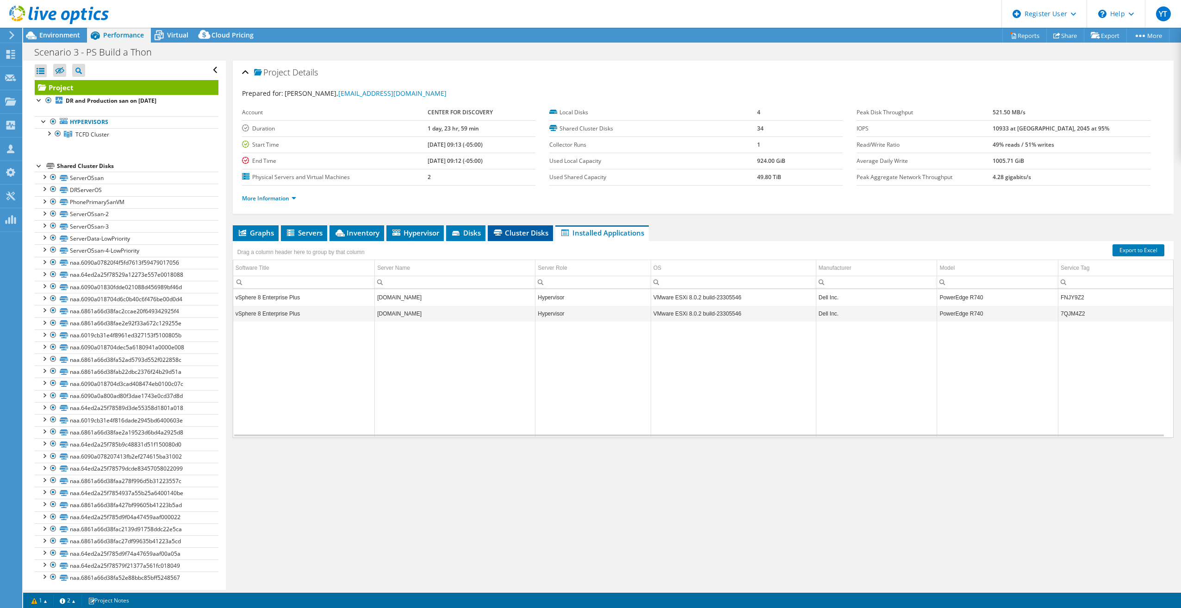
click at [509, 232] on span "Cluster Disks" at bounding box center [521, 232] width 56 height 9
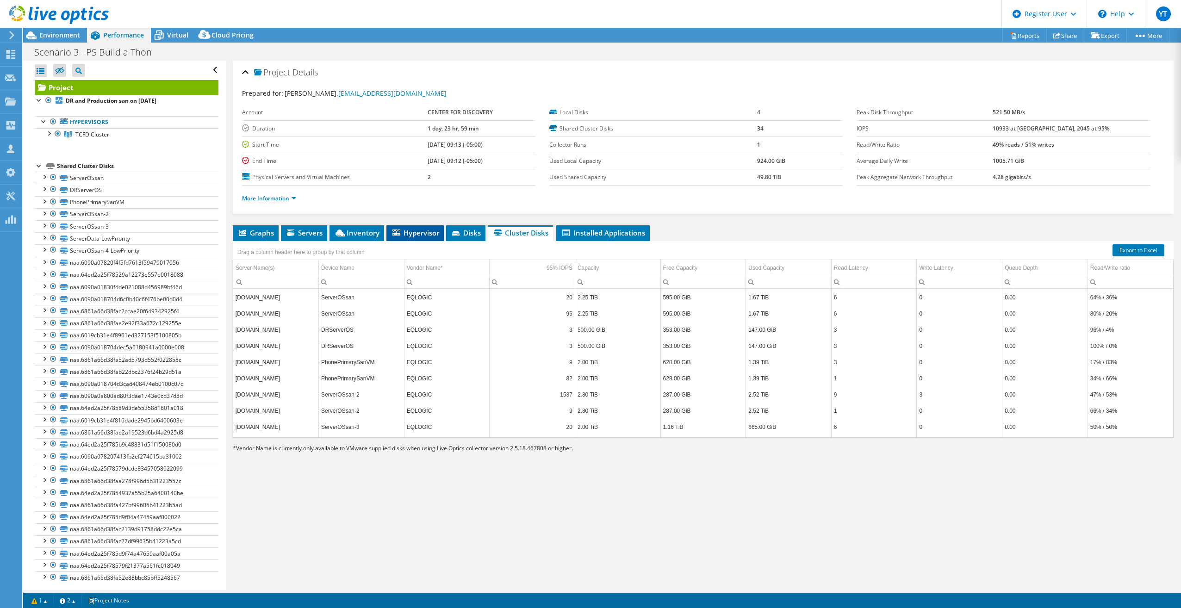
click at [412, 236] on span "Hypervisor" at bounding box center [415, 232] width 48 height 9
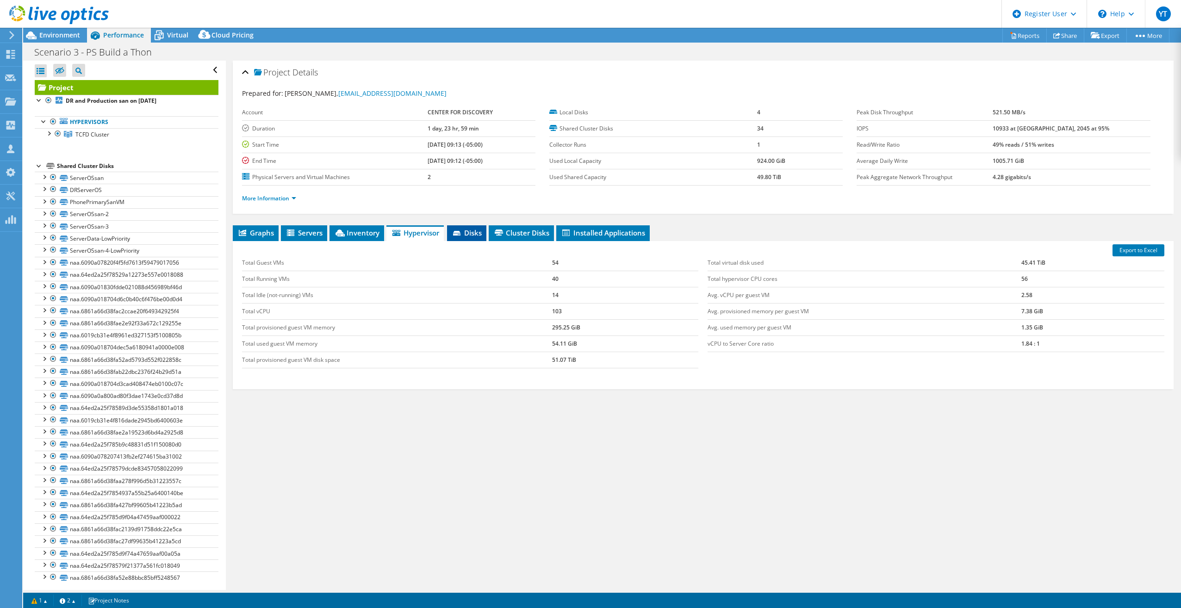
click at [476, 233] on span "Disks" at bounding box center [467, 232] width 30 height 9
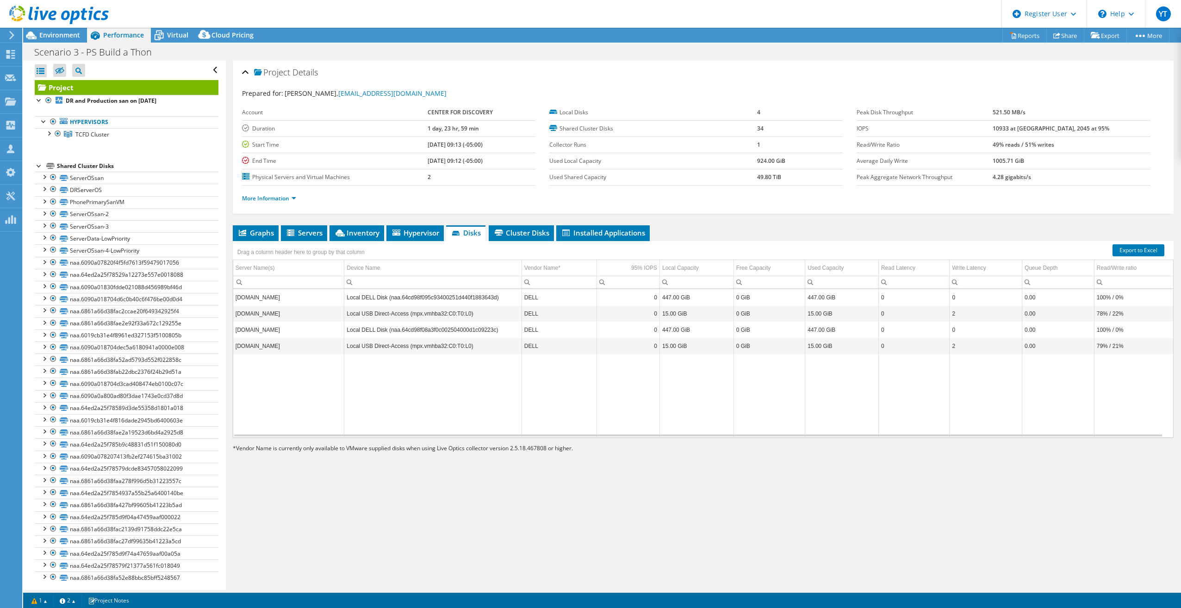
click at [246, 242] on div "Drag a column header here to group by that column" at bounding box center [301, 251] width 137 height 20
click at [248, 237] on li "Graphs" at bounding box center [256, 233] width 46 height 16
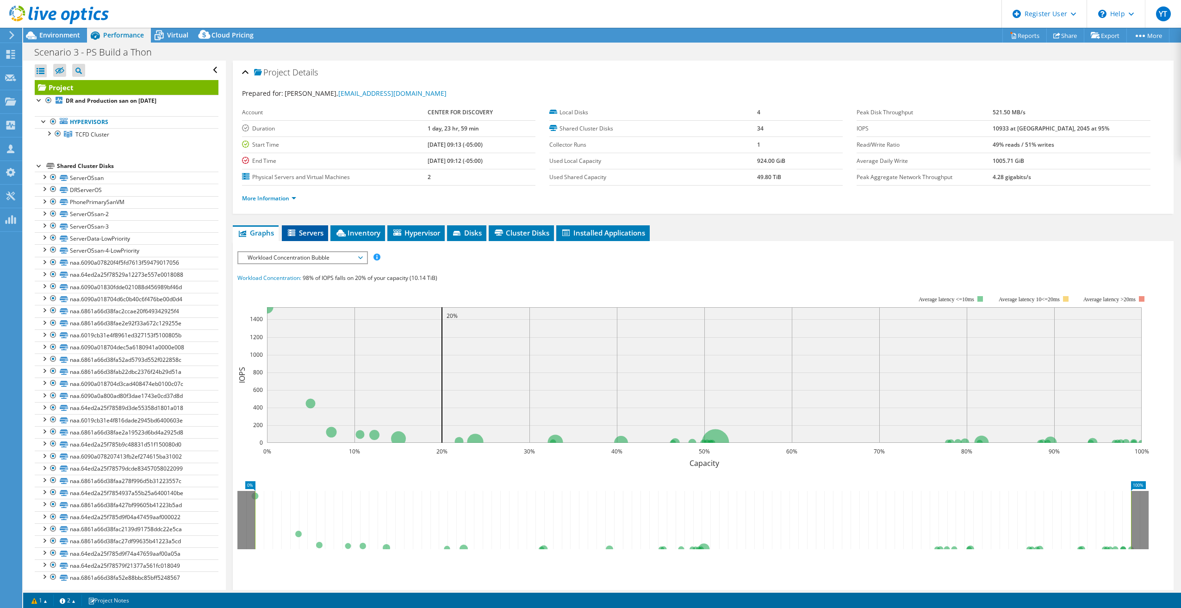
click at [306, 231] on span "Servers" at bounding box center [305, 232] width 37 height 9
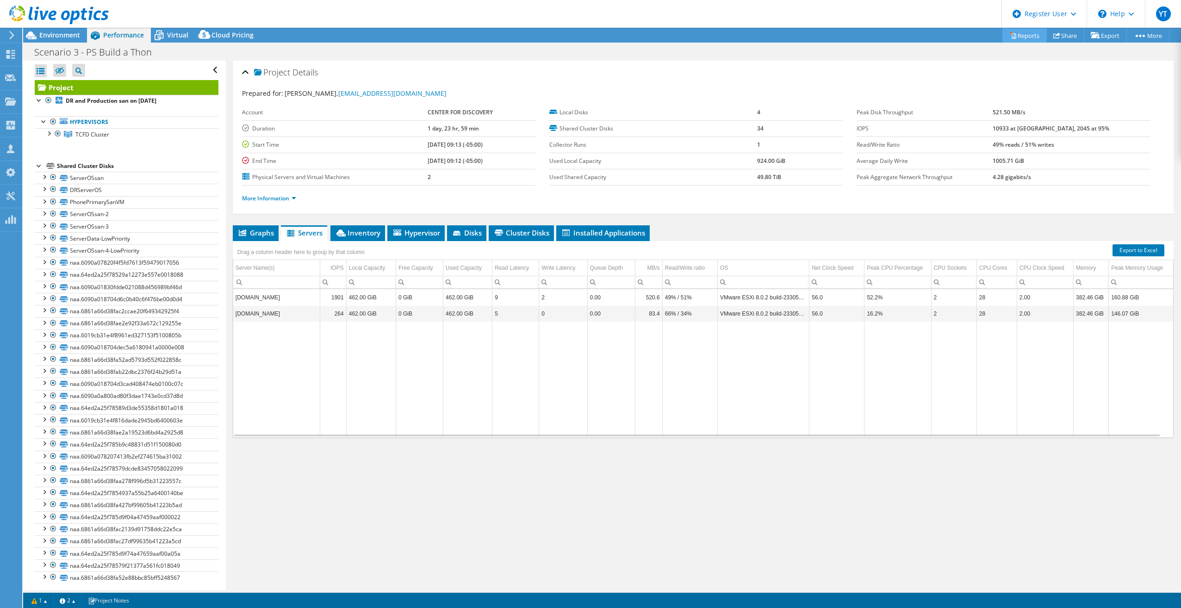
click at [1021, 38] on link "Reports" at bounding box center [1025, 35] width 44 height 14
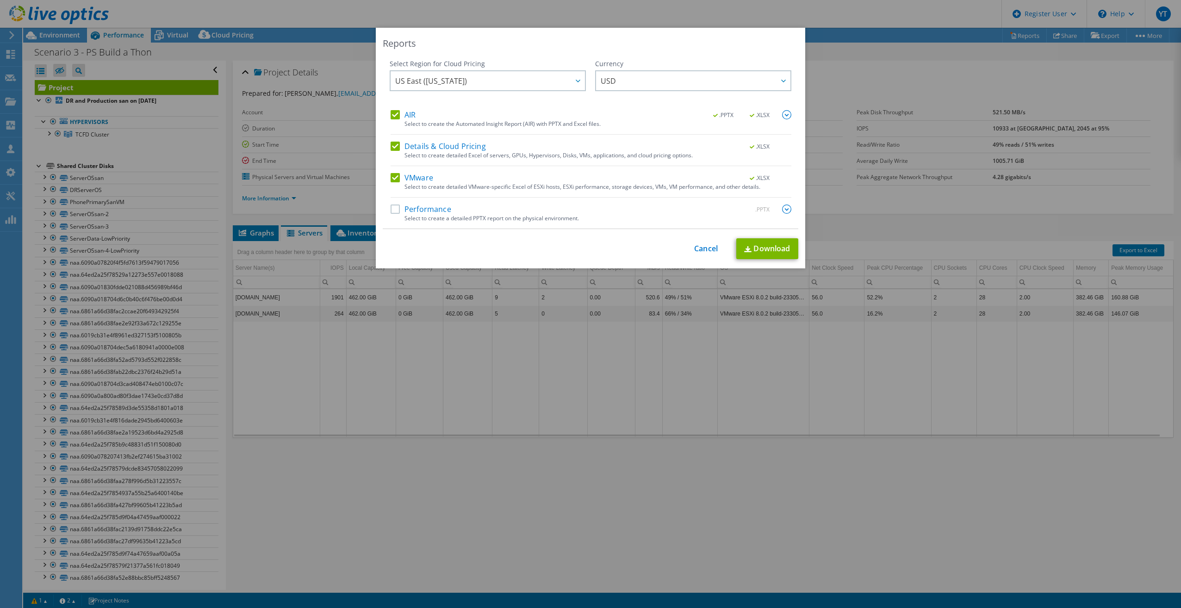
click at [392, 147] on label "Details & Cloud Pricing" at bounding box center [438, 146] width 95 height 9
click at [0, 0] on input "Details & Cloud Pricing" at bounding box center [0, 0] width 0 height 0
click at [391, 177] on label "VMware" at bounding box center [412, 177] width 43 height 9
click at [0, 0] on input "VMware" at bounding box center [0, 0] width 0 height 0
click at [394, 205] on label "Performance" at bounding box center [421, 209] width 61 height 9
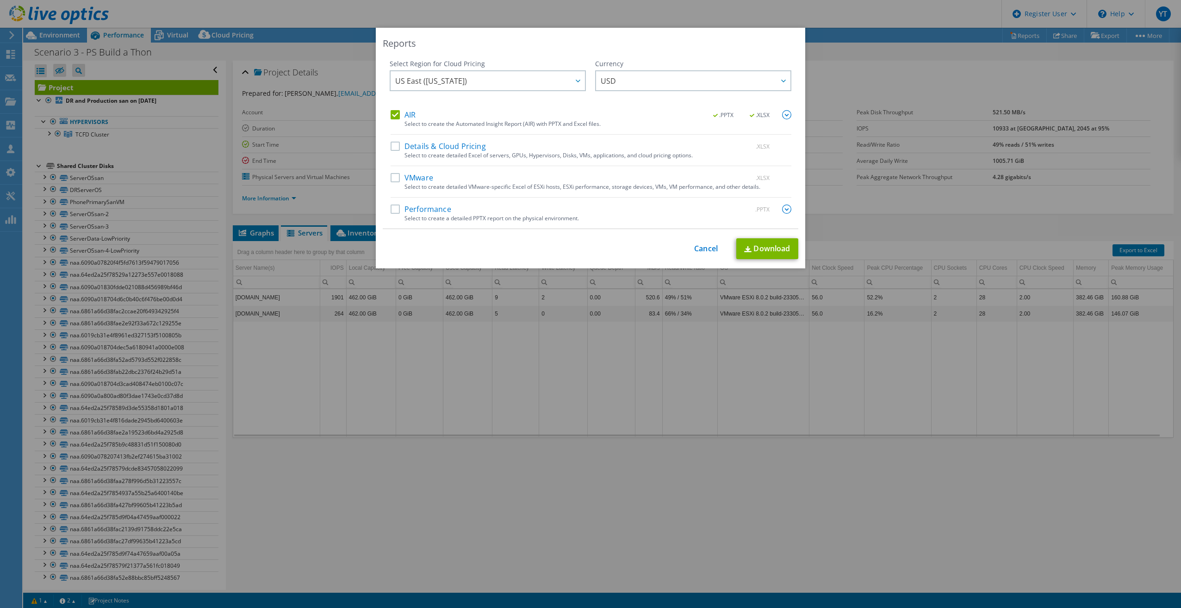
click at [0, 0] on input "Performance" at bounding box center [0, 0] width 0 height 0
click at [784, 247] on link "Download" at bounding box center [767, 248] width 62 height 21
drag, startPoint x: 701, startPoint y: 246, endPoint x: 445, endPoint y: 389, distance: 293.0
click at [701, 246] on link "Cancel" at bounding box center [706, 248] width 24 height 9
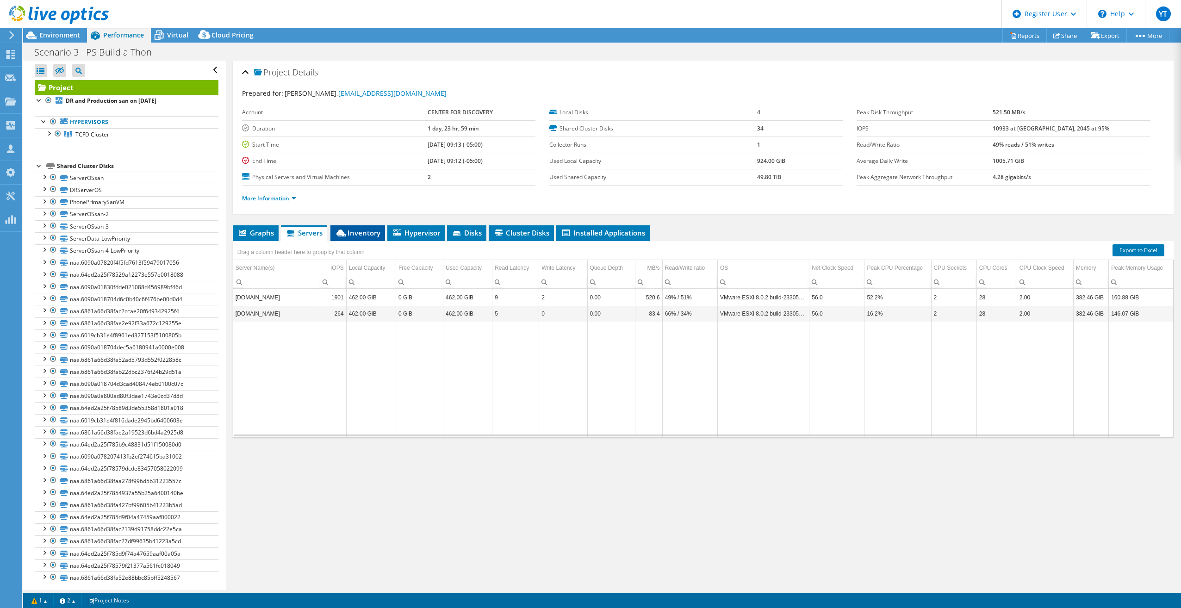
click at [352, 232] on span "Inventory" at bounding box center [357, 232] width 45 height 9
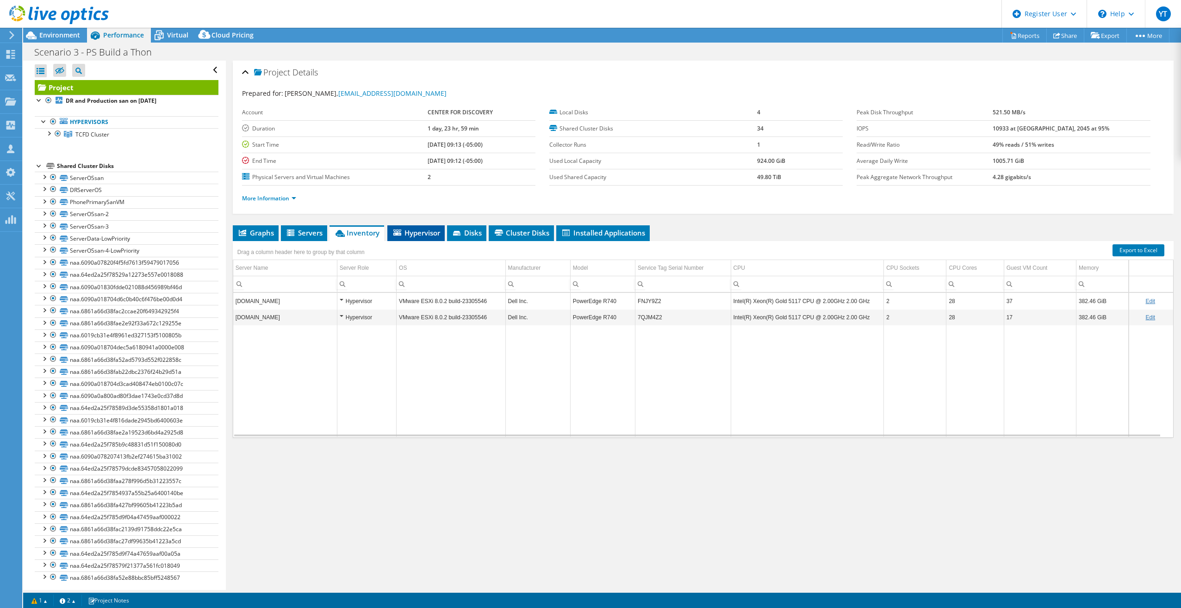
click at [420, 236] on span "Hypervisor" at bounding box center [416, 232] width 48 height 9
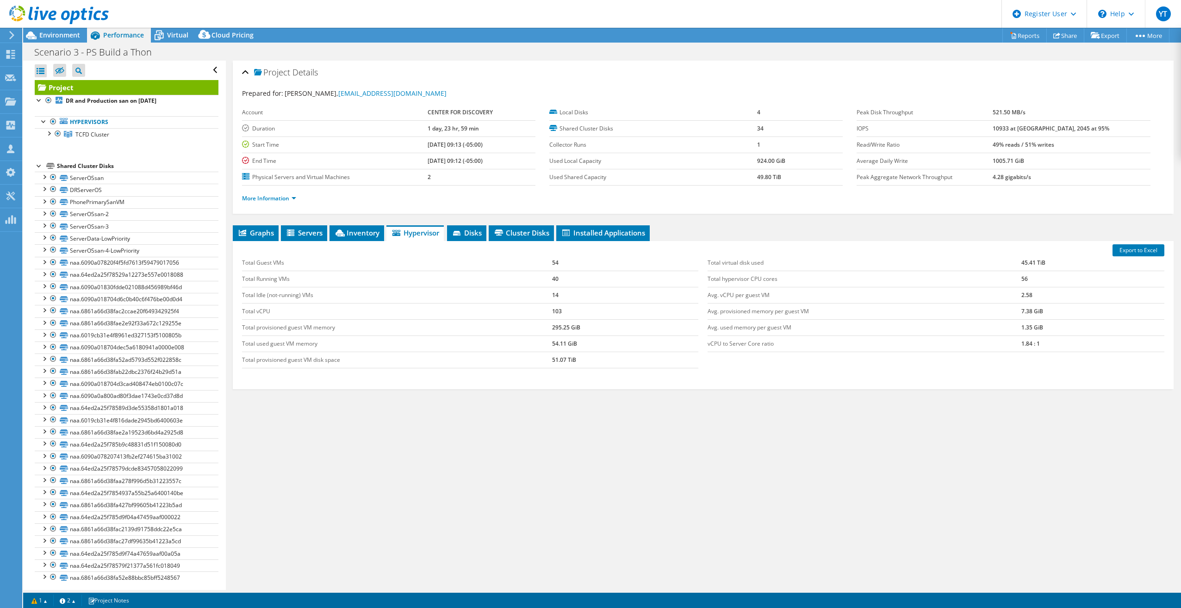
click at [35, 164] on div at bounding box center [39, 165] width 9 height 9
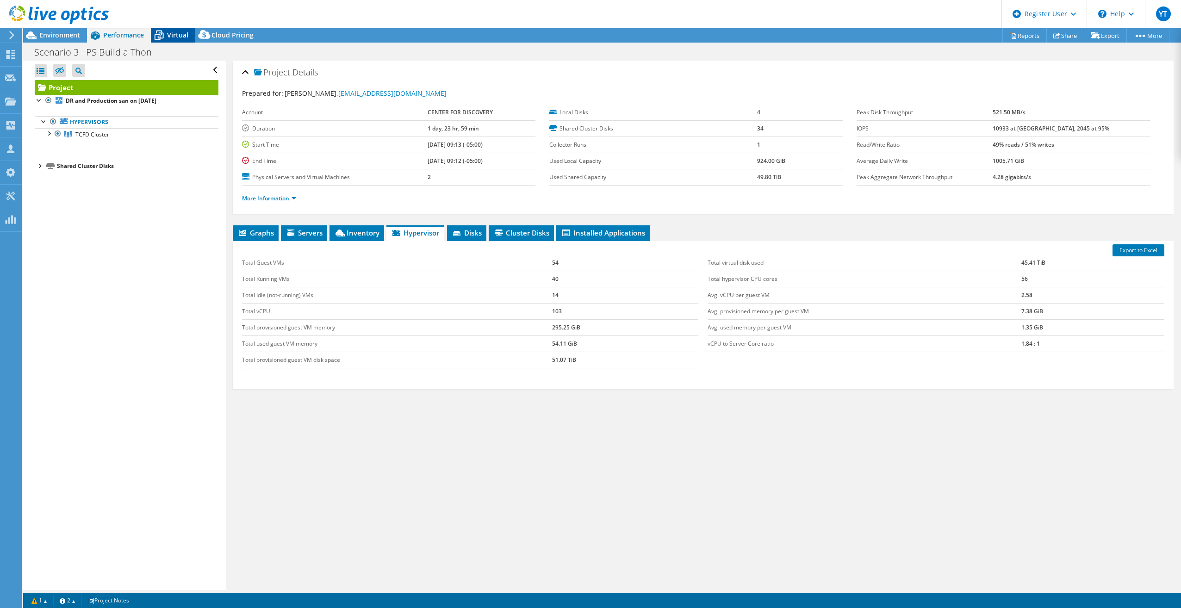
click at [168, 33] on span "Virtual" at bounding box center [177, 35] width 21 height 9
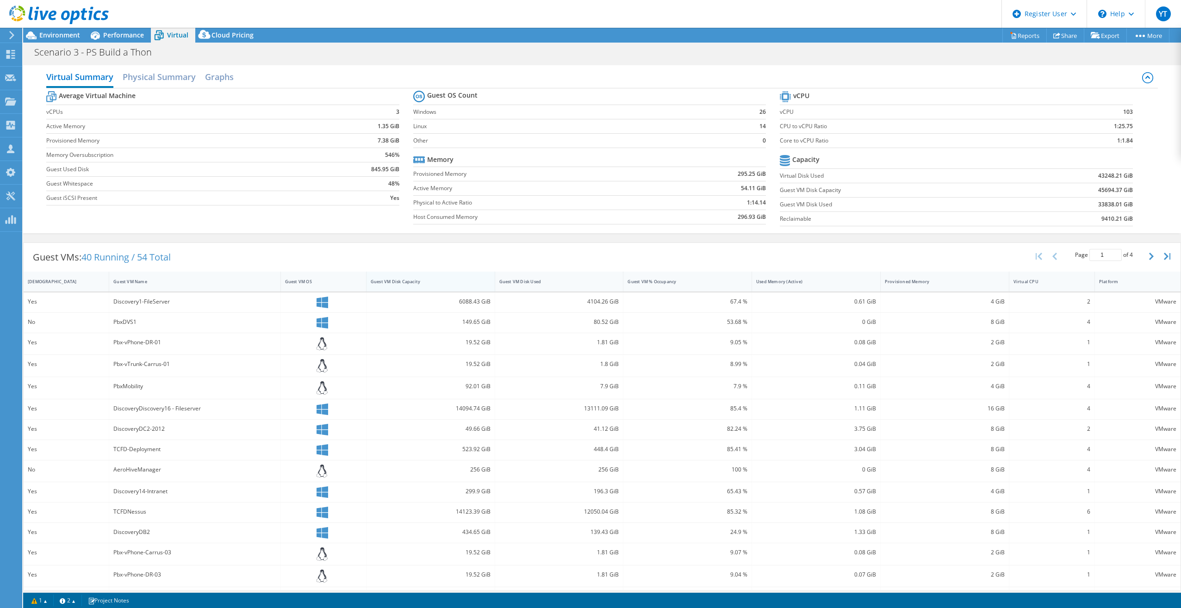
click at [424, 283] on div "Guest VM Disk Capacity" at bounding box center [425, 282] width 109 height 6
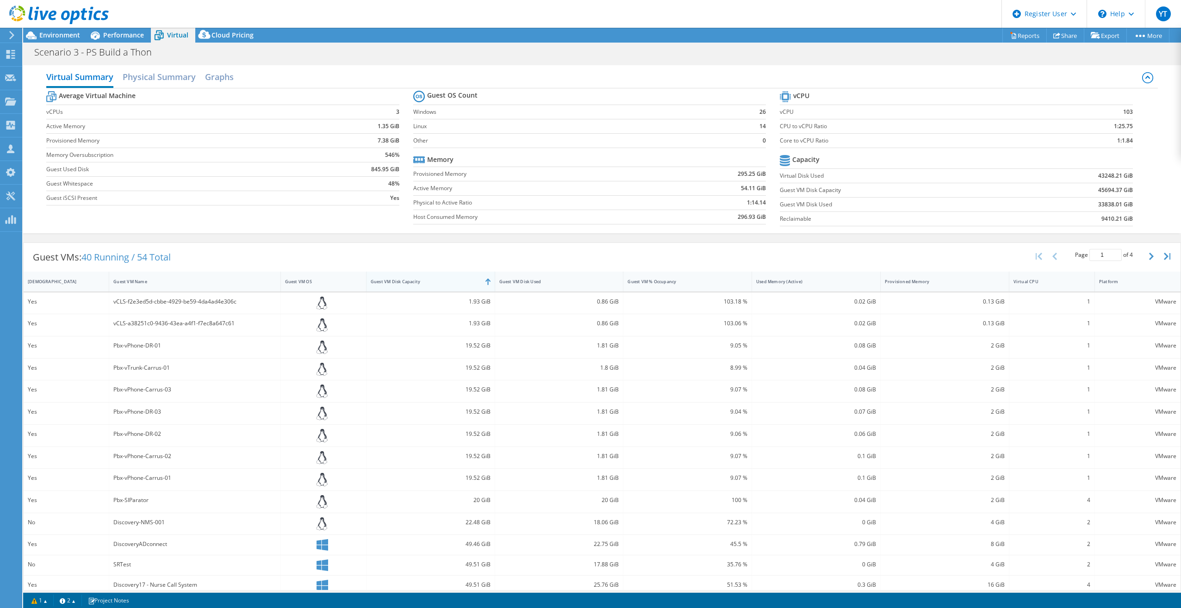
click at [431, 281] on div "Guest VM Disk Capacity" at bounding box center [425, 282] width 109 height 6
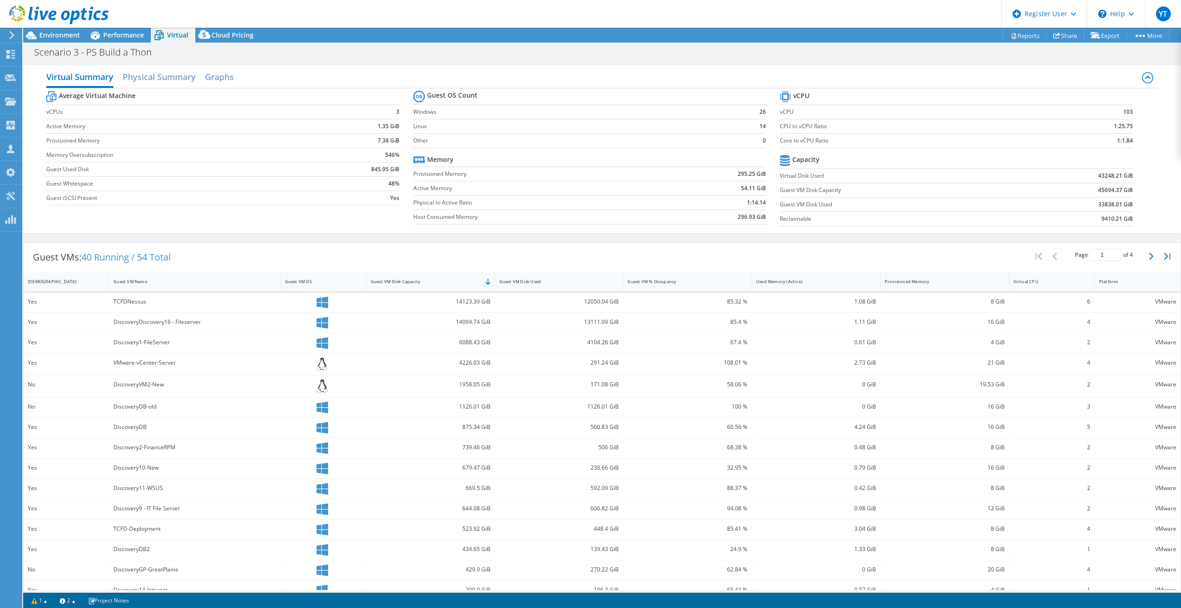
click at [130, 302] on div "TCFDNessus" at bounding box center [194, 302] width 162 height 10
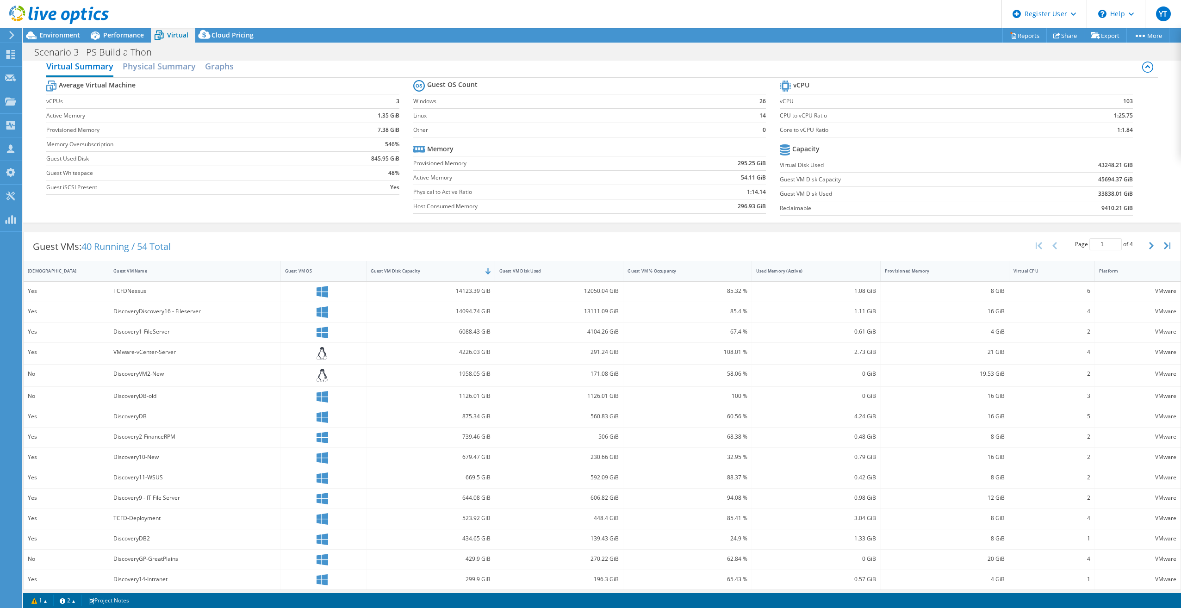
scroll to position [15, 0]
click at [1017, 34] on link "Reports" at bounding box center [1025, 35] width 44 height 14
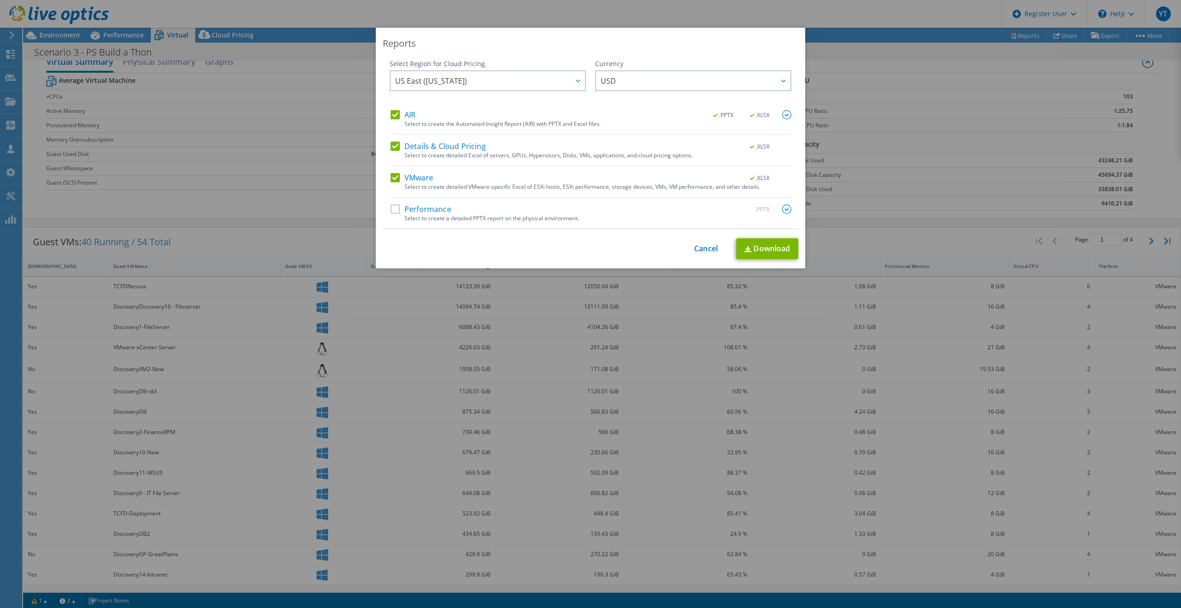
click at [393, 177] on label "VMware" at bounding box center [412, 177] width 43 height 9
click at [0, 0] on input "VMware" at bounding box center [0, 0] width 0 height 0
click at [391, 141] on div "AIR .PPTX .XLSX Select to create the Automated Insight Report (AIR) with PPTX a…" at bounding box center [591, 169] width 401 height 118
click at [393, 118] on label "AIR" at bounding box center [403, 114] width 25 height 9
click at [0, 0] on input "AIR" at bounding box center [0, 0] width 0 height 0
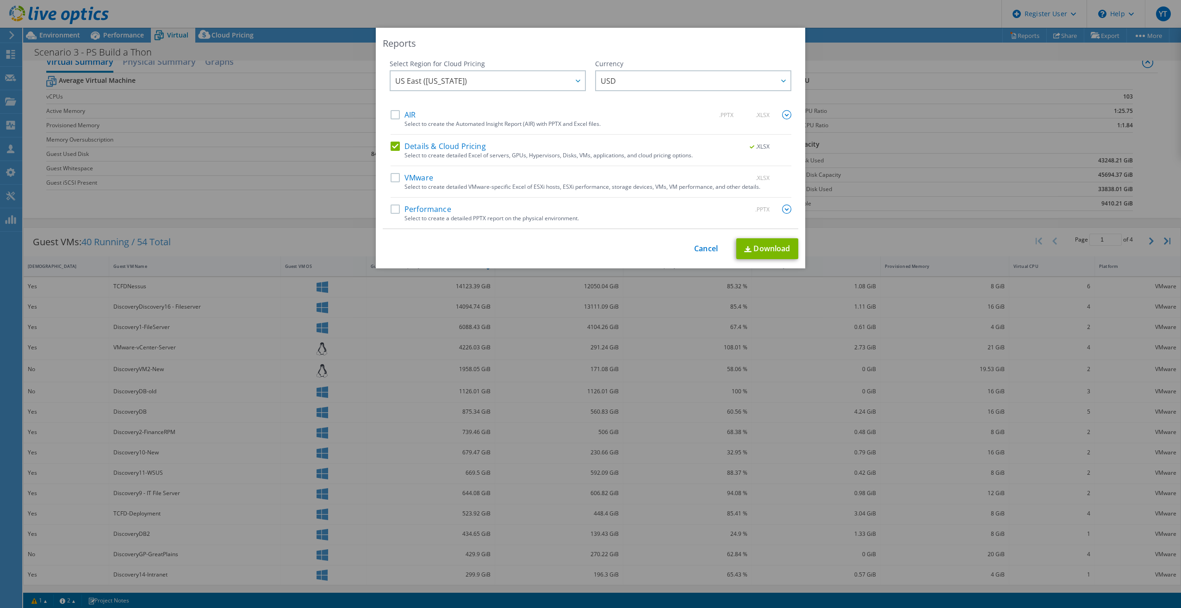
click at [391, 142] on label "Details & Cloud Pricing" at bounding box center [438, 146] width 95 height 9
click at [0, 0] on input "Details & Cloud Pricing" at bounding box center [0, 0] width 0 height 0
click at [393, 212] on label "Performance" at bounding box center [421, 209] width 61 height 9
click at [0, 0] on input "Performance" at bounding box center [0, 0] width 0 height 0
click at [783, 208] on img at bounding box center [786, 209] width 9 height 9
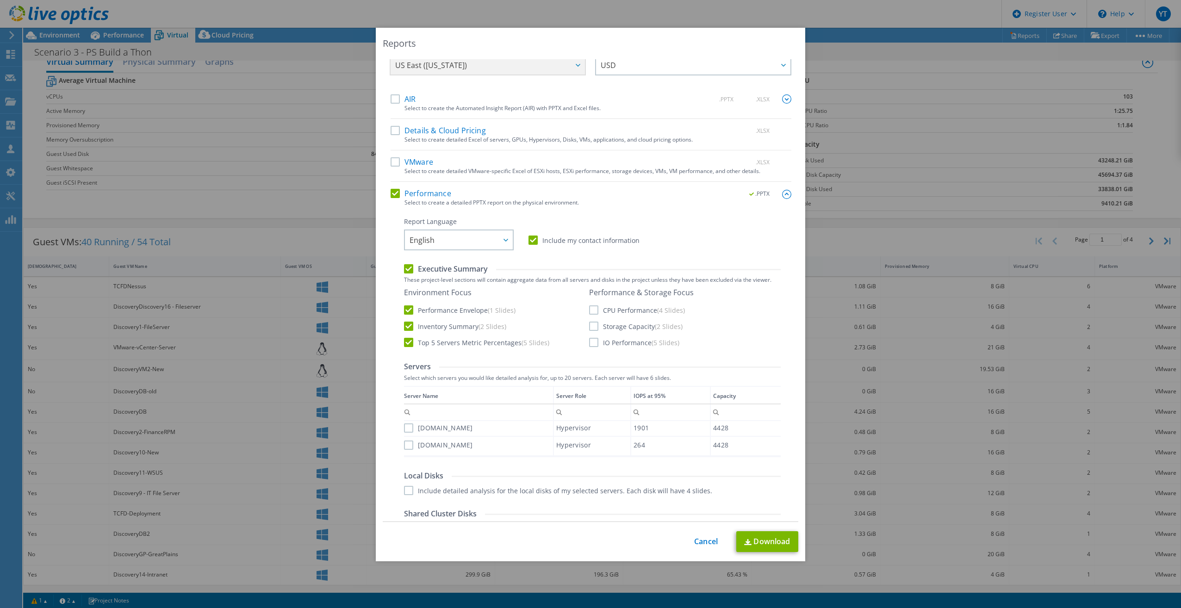
scroll to position [0, 0]
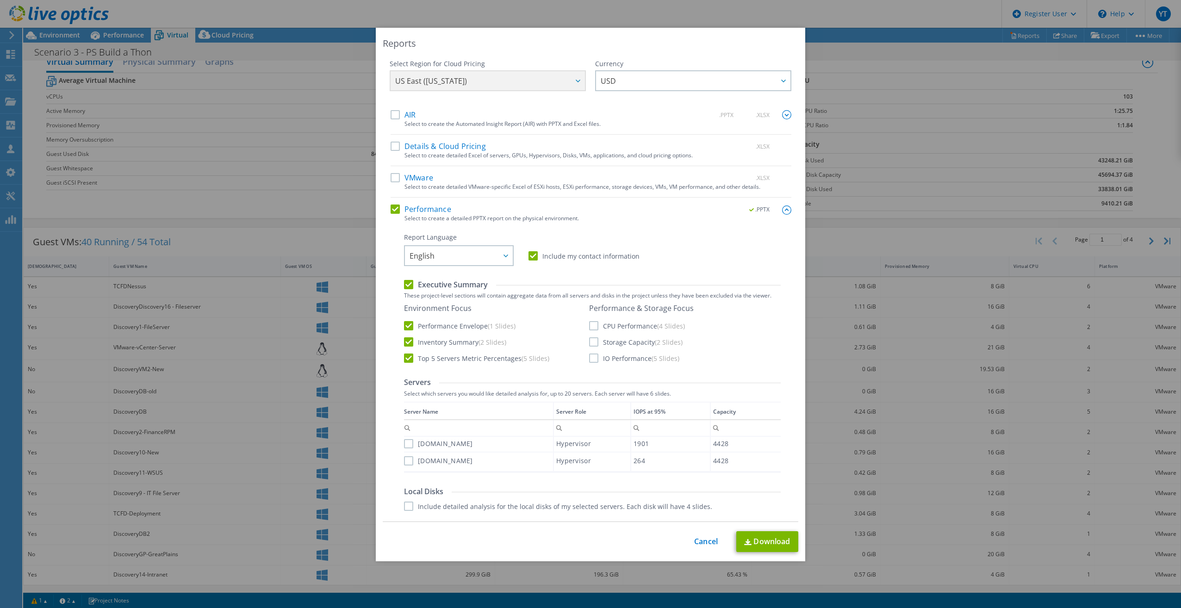
click at [391, 174] on label "VMware" at bounding box center [412, 177] width 43 height 9
click at [0, 0] on input "VMware" at bounding box center [0, 0] width 0 height 0
click at [769, 538] on link "Download" at bounding box center [767, 541] width 62 height 21
click at [932, 75] on div "Reports Select Region for Cloud Pricing Asia Pacific ([GEOGRAPHIC_DATA]) [GEOGR…" at bounding box center [590, 304] width 1181 height 553
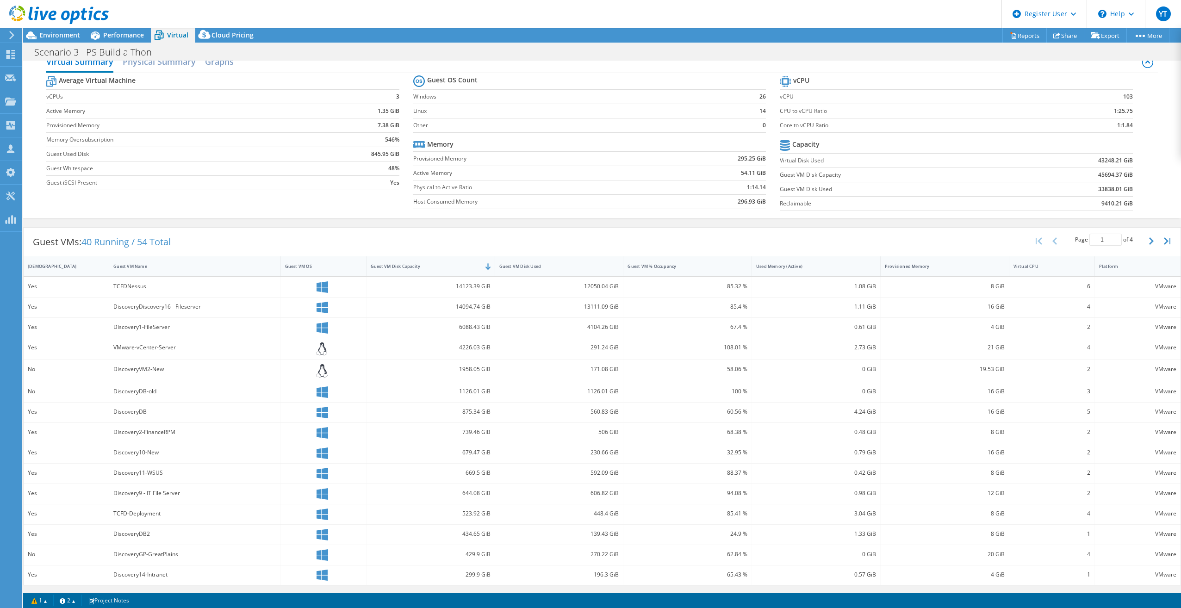
click at [62, 31] on div at bounding box center [54, 15] width 109 height 31
click at [62, 36] on span "Environment" at bounding box center [59, 35] width 41 height 9
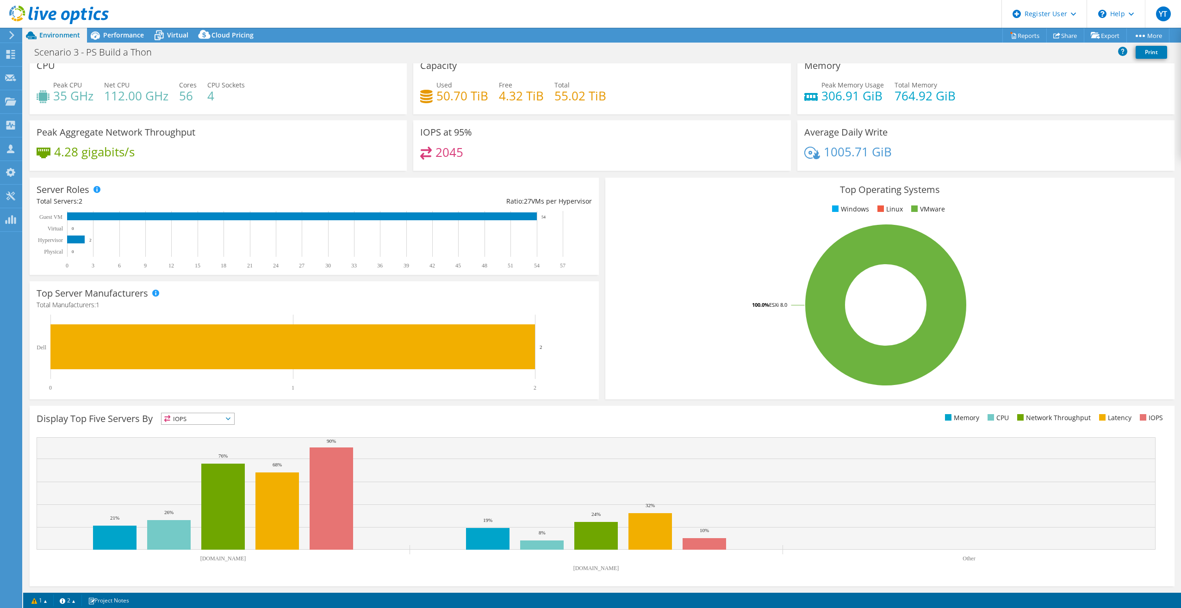
scroll to position [10, 0]
